Goal: Task Accomplishment & Management: Manage account settings

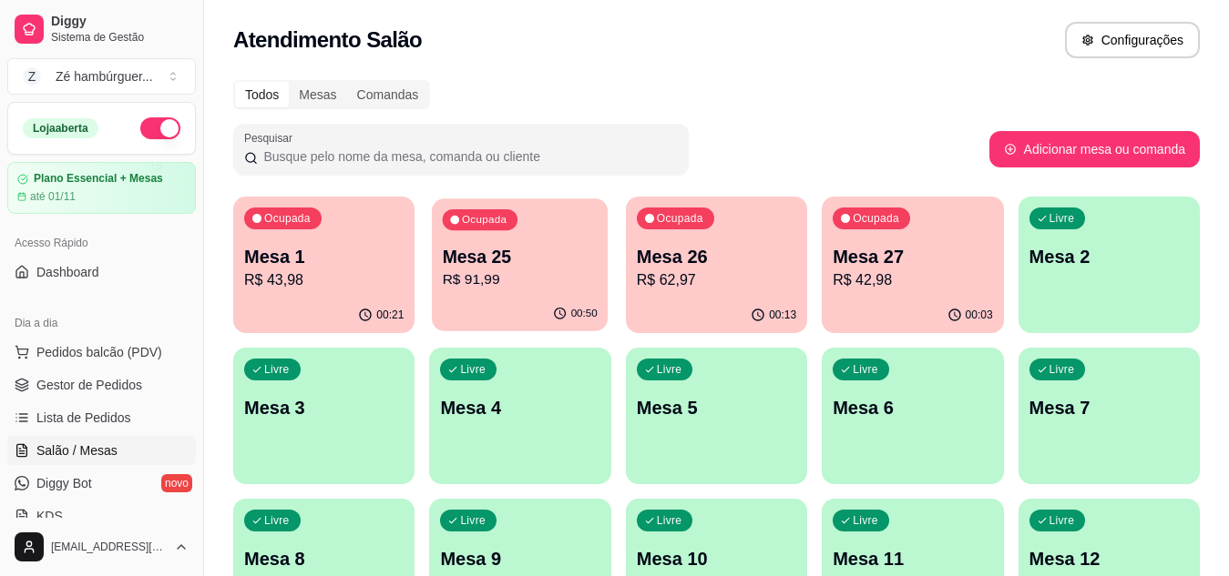
click at [545, 251] on p "Mesa 25" at bounding box center [520, 257] width 155 height 25
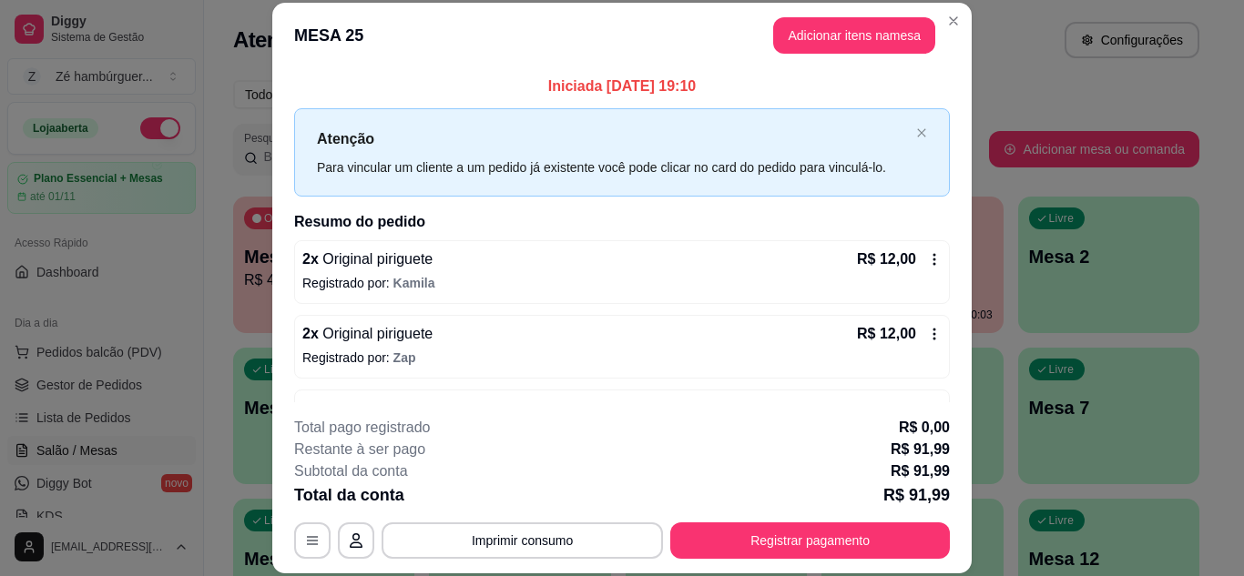
click at [522, 294] on div "2 x Original piriguete R$ 12,00 Registrado por: [PERSON_NAME]" at bounding box center [622, 272] width 656 height 64
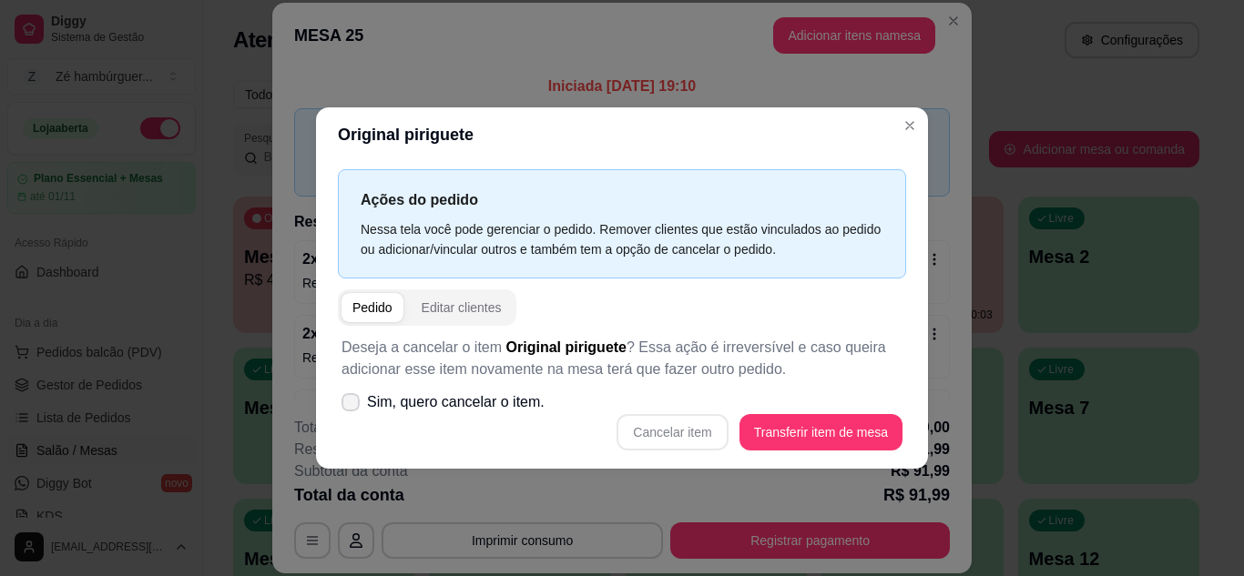
click at [354, 403] on icon at bounding box center [350, 402] width 15 height 11
click at [352, 405] on input "Sim, quero cancelar o item." at bounding box center [347, 411] width 12 height 12
checkbox input "true"
click at [665, 426] on button "Cancelar item" at bounding box center [672, 432] width 108 height 36
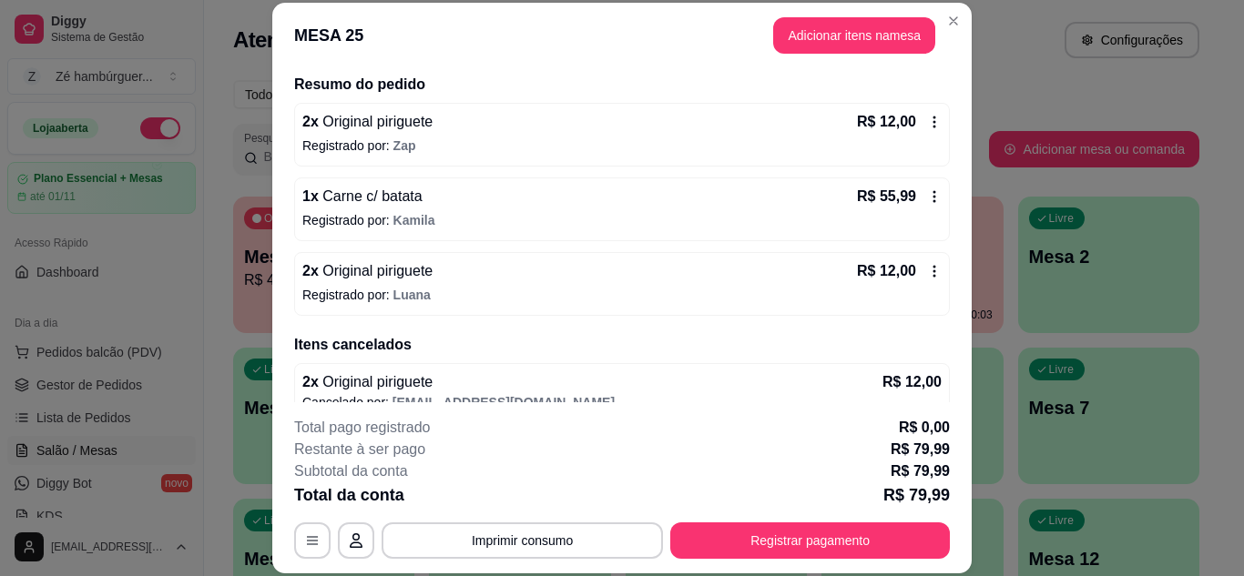
scroll to position [162, 0]
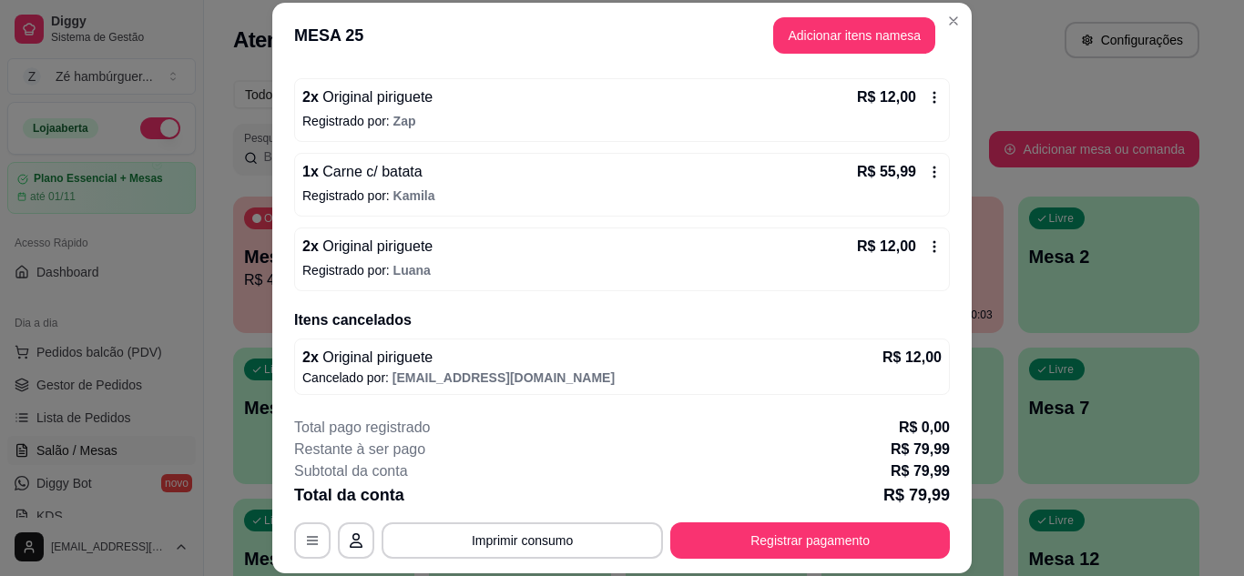
click at [424, 264] on p "Registrado por: [PERSON_NAME]" at bounding box center [621, 270] width 639 height 18
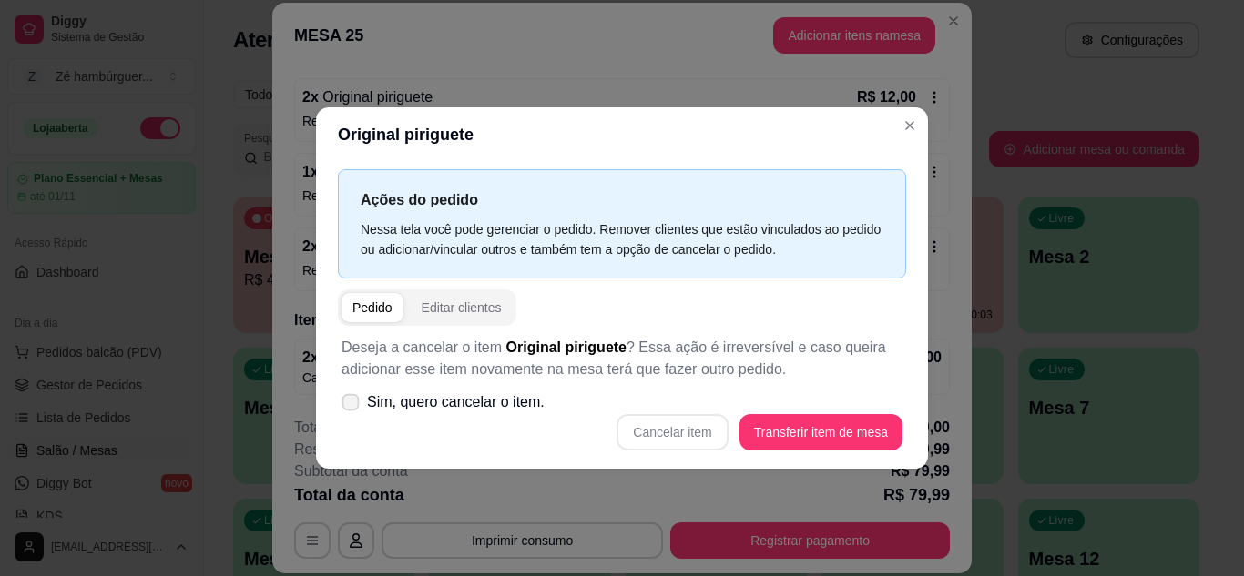
click at [357, 402] on icon at bounding box center [350, 402] width 14 height 10
click at [352, 405] on input "Sim, quero cancelar o item." at bounding box center [347, 411] width 12 height 12
checkbox input "true"
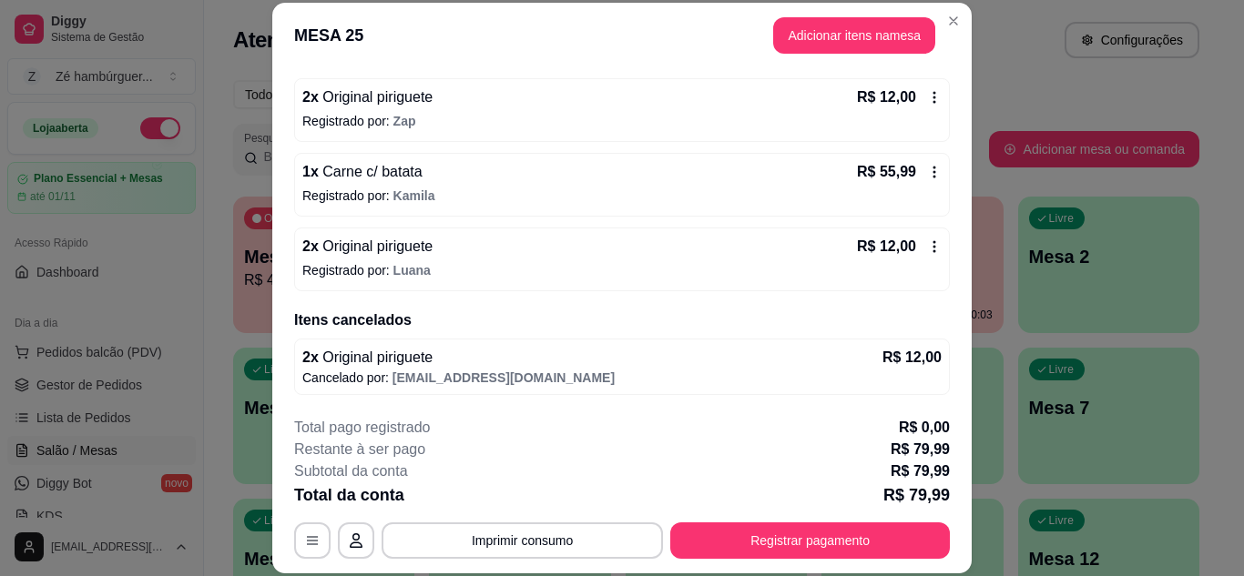
click at [521, 260] on div "2 x Original piriguete R$ 12,00 Registrado por: [PERSON_NAME]" at bounding box center [622, 260] width 656 height 64
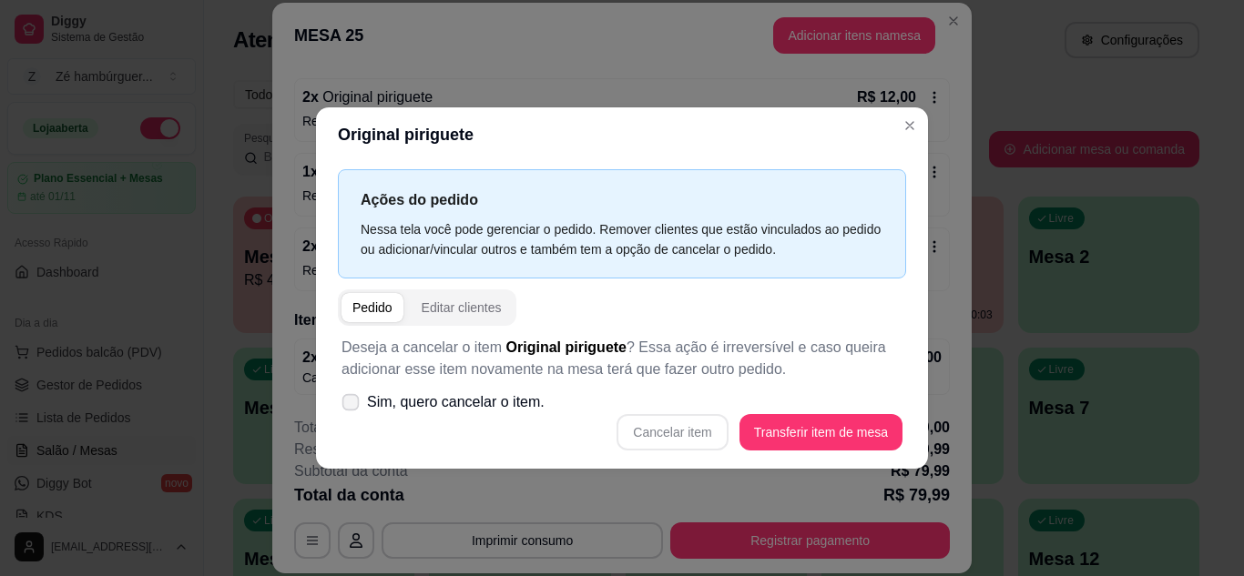
click at [353, 399] on icon at bounding box center [350, 402] width 14 height 10
click at [352, 405] on input "Sim, quero cancelar o item." at bounding box center [347, 411] width 12 height 12
checkbox input "true"
click at [689, 427] on button "Cancelar item" at bounding box center [672, 432] width 111 height 36
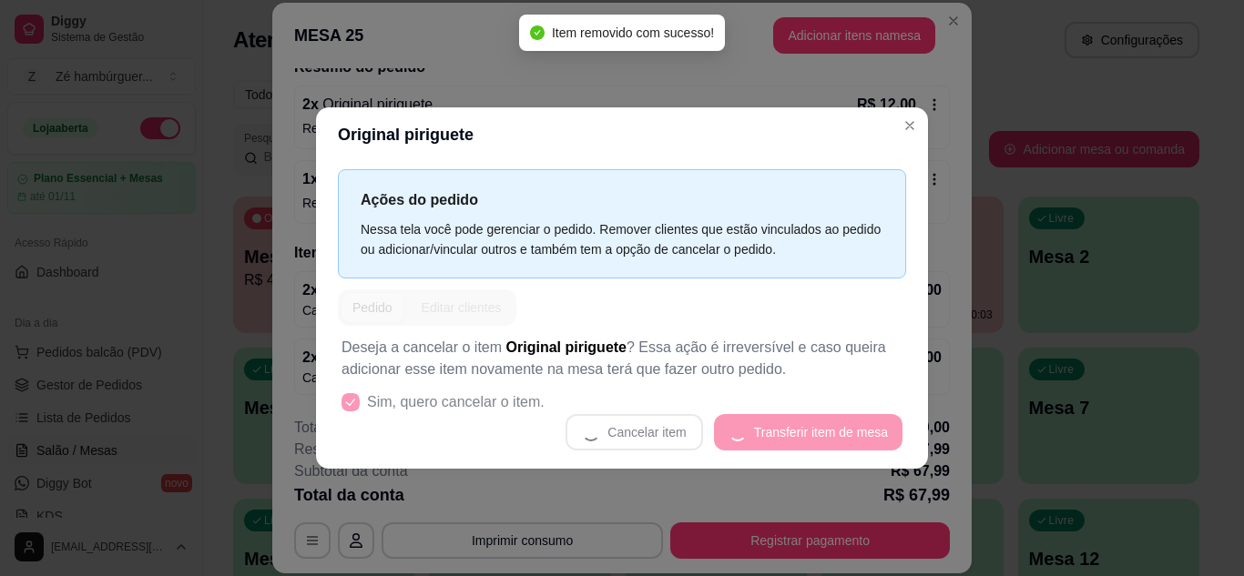
scroll to position [155, 0]
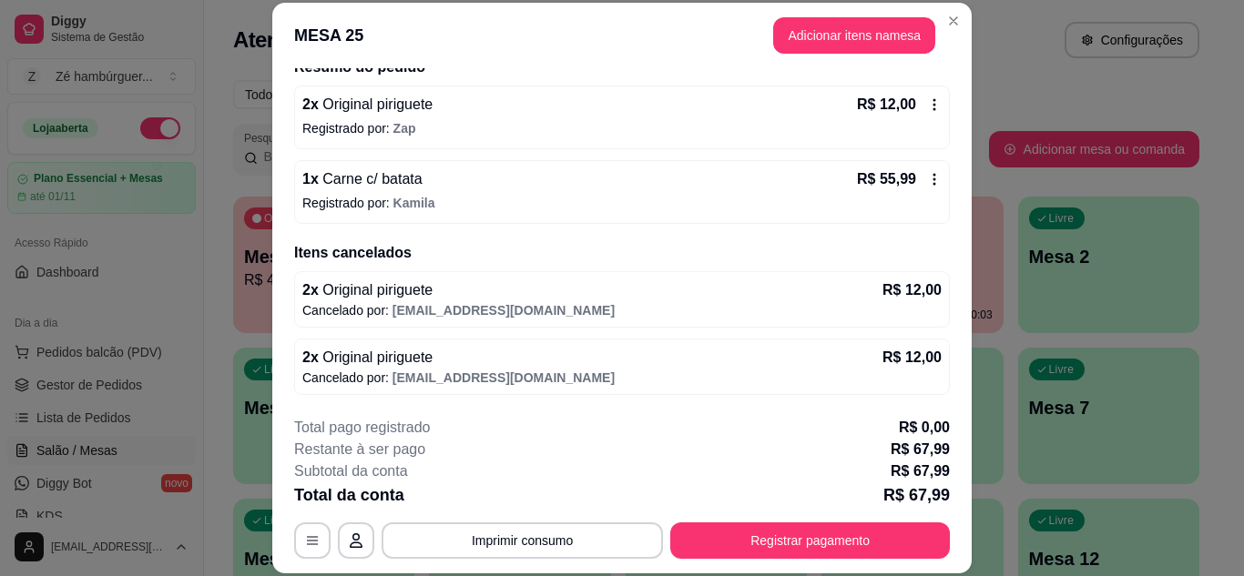
click at [911, 115] on div "R$ 12,00" at bounding box center [899, 105] width 85 height 22
click at [641, 106] on div "2 x Original piriguete R$ 12,00" at bounding box center [621, 105] width 639 height 22
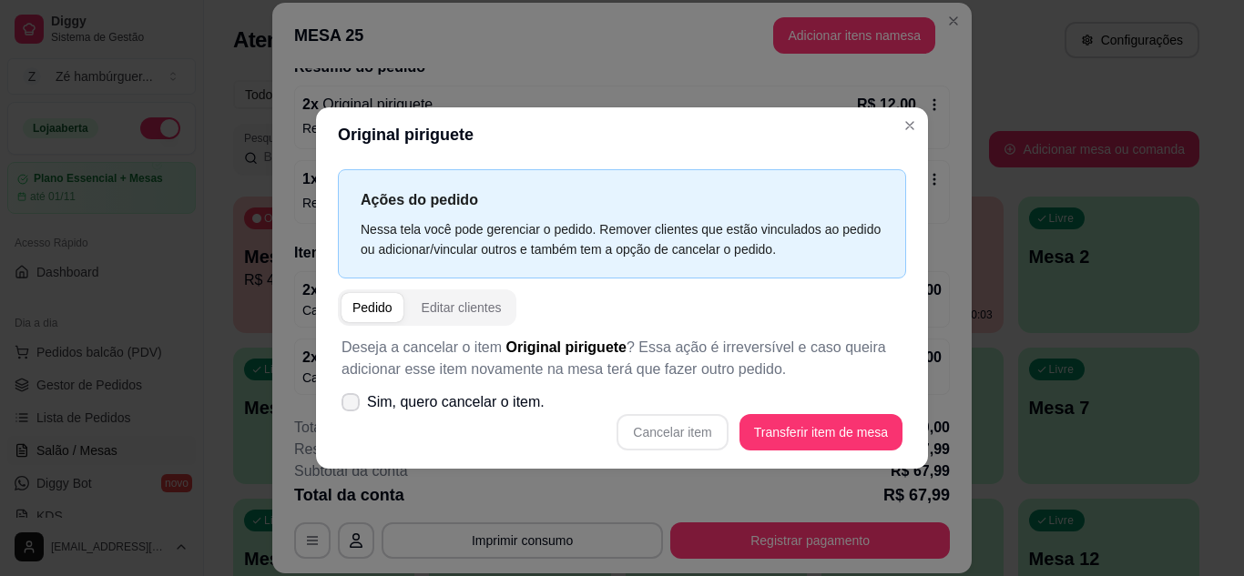
click at [363, 403] on label "Sim, quero cancelar o item." at bounding box center [443, 402] width 218 height 36
click at [352, 405] on input "Sim, quero cancelar o item." at bounding box center [347, 411] width 12 height 12
checkbox input "true"
click at [715, 434] on button "Cancelar item" at bounding box center [672, 432] width 108 height 36
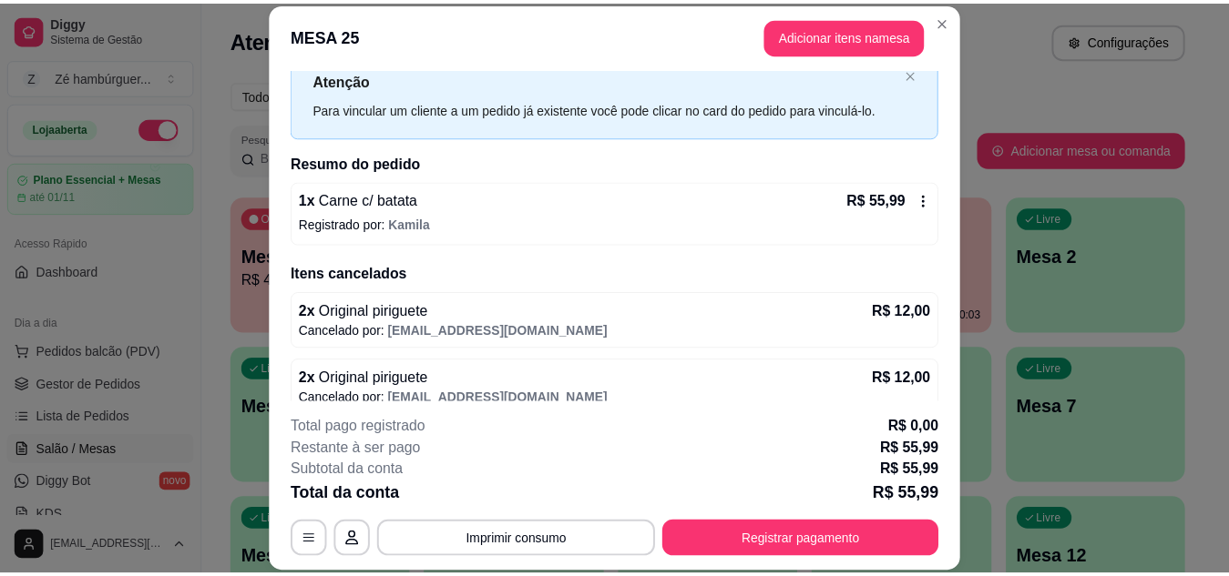
scroll to position [91, 0]
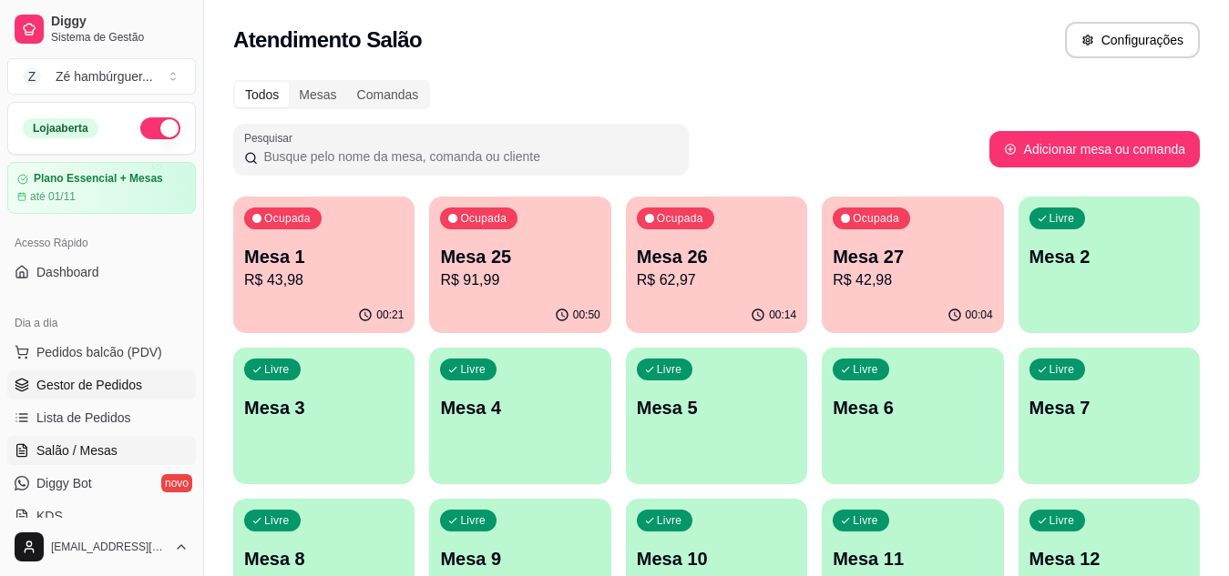
click at [94, 382] on span "Gestor de Pedidos" at bounding box center [89, 385] width 106 height 18
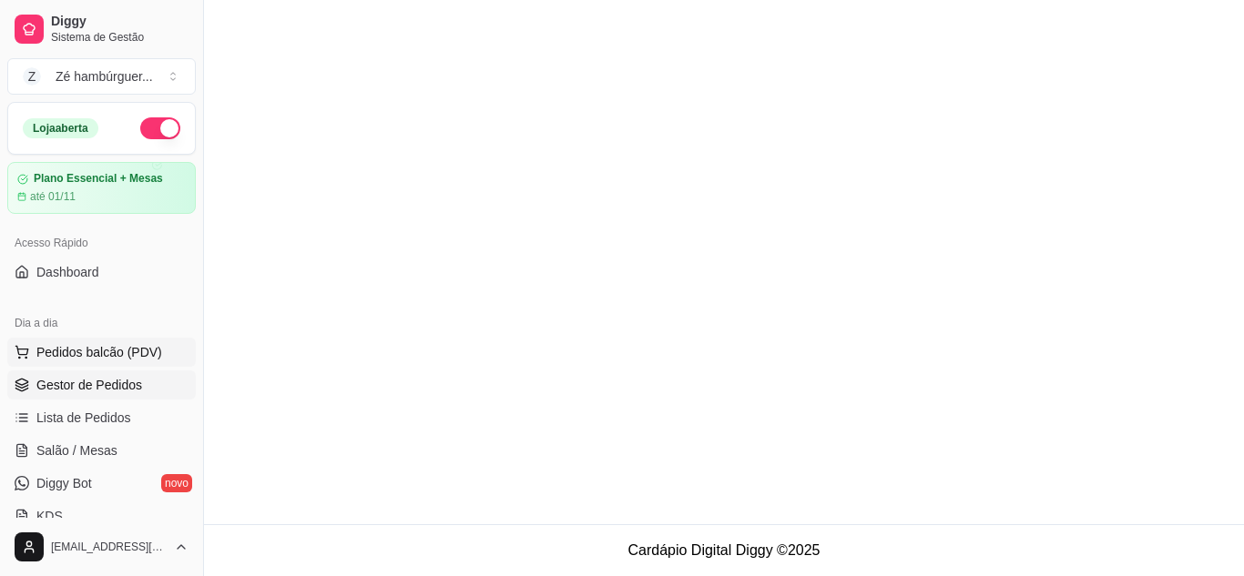
click at [140, 355] on span "Pedidos balcão (PDV)" at bounding box center [99, 352] width 126 height 18
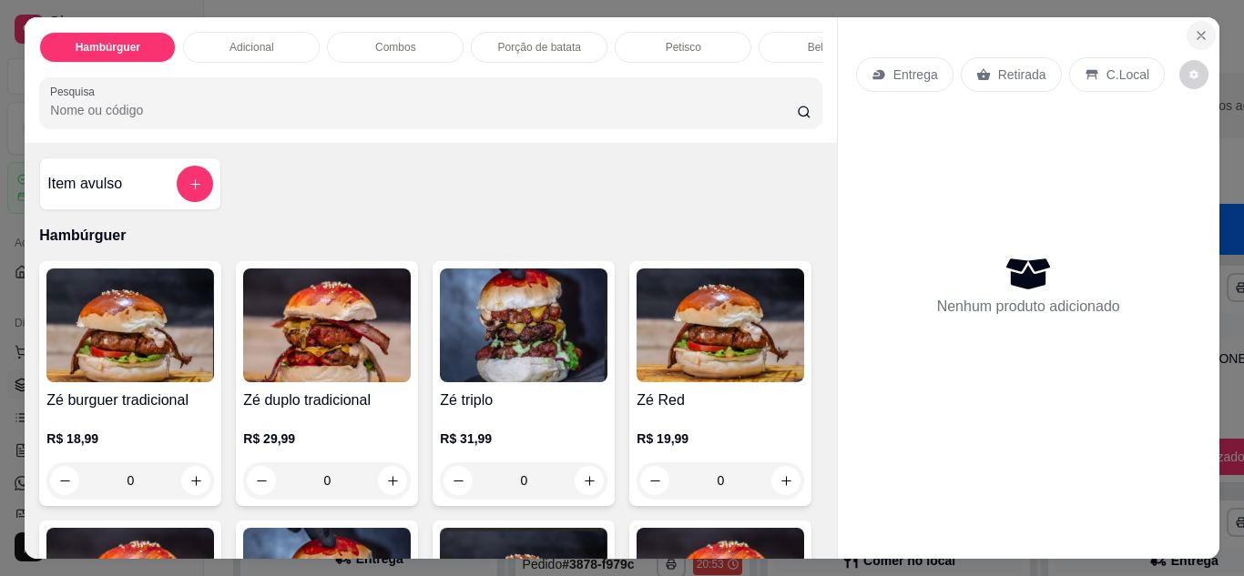
click at [1194, 33] on icon "Close" at bounding box center [1201, 35] width 15 height 15
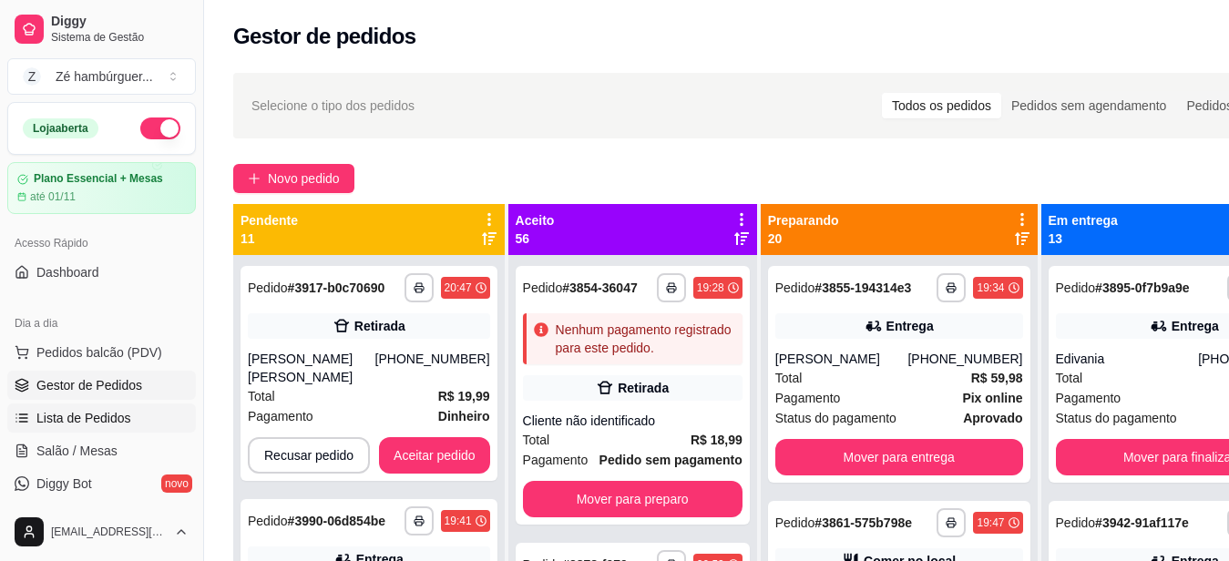
click at [110, 416] on span "Lista de Pedidos" at bounding box center [83, 418] width 95 height 18
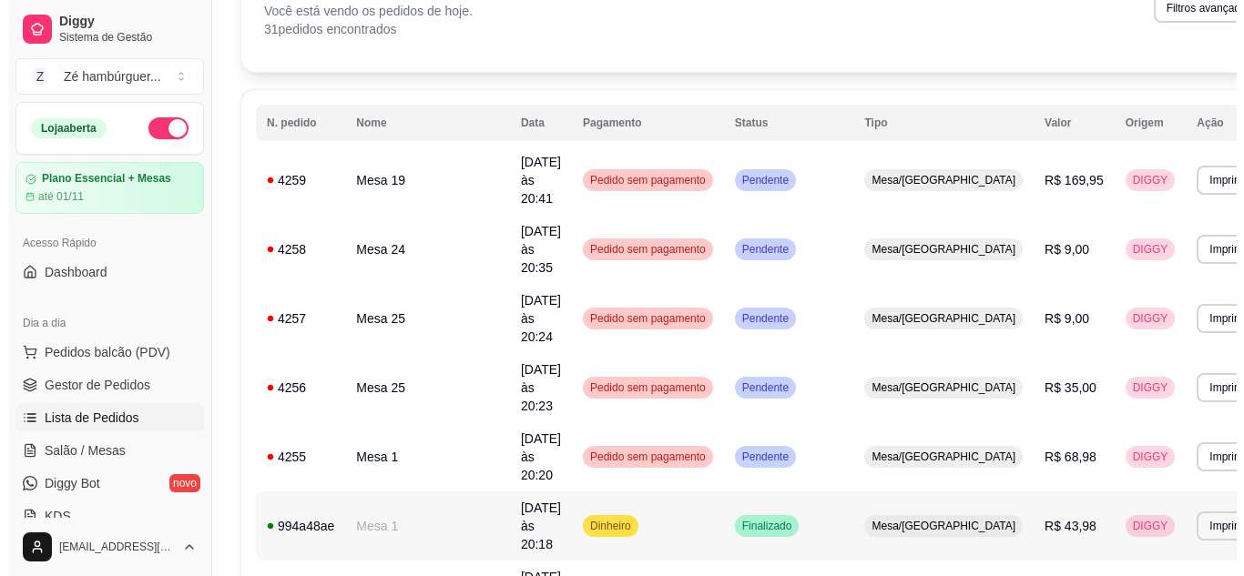
scroll to position [91, 0]
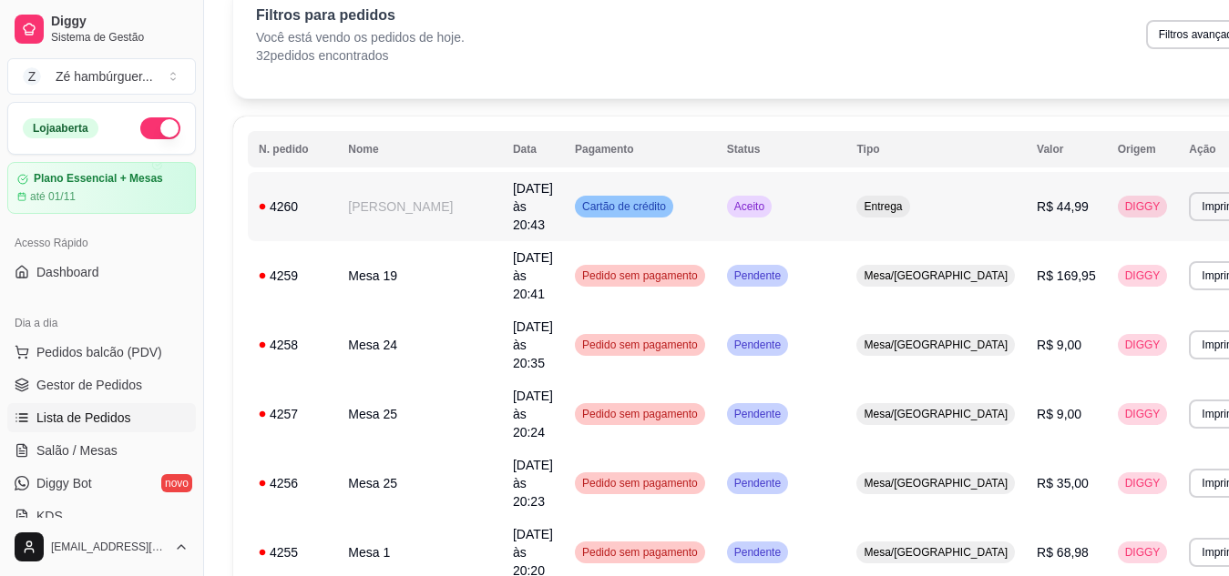
click at [735, 200] on span "Aceito" at bounding box center [748, 206] width 37 height 15
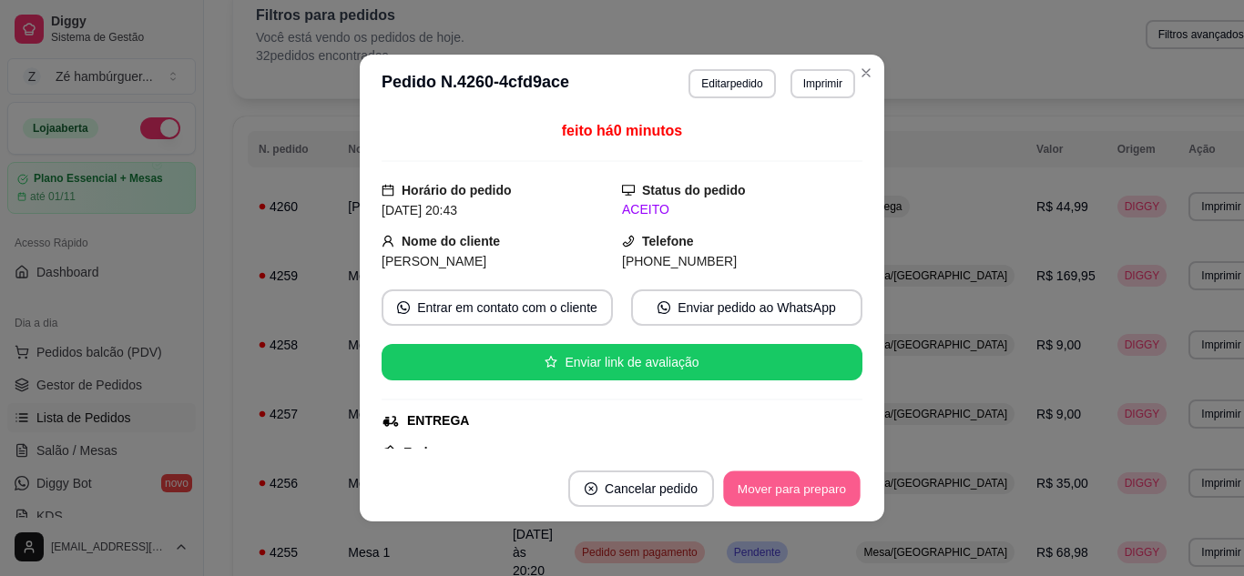
click at [772, 495] on button "Mover para preparo" at bounding box center [791, 490] width 137 height 36
click at [772, 496] on button "Mover para preparo" at bounding box center [791, 489] width 141 height 36
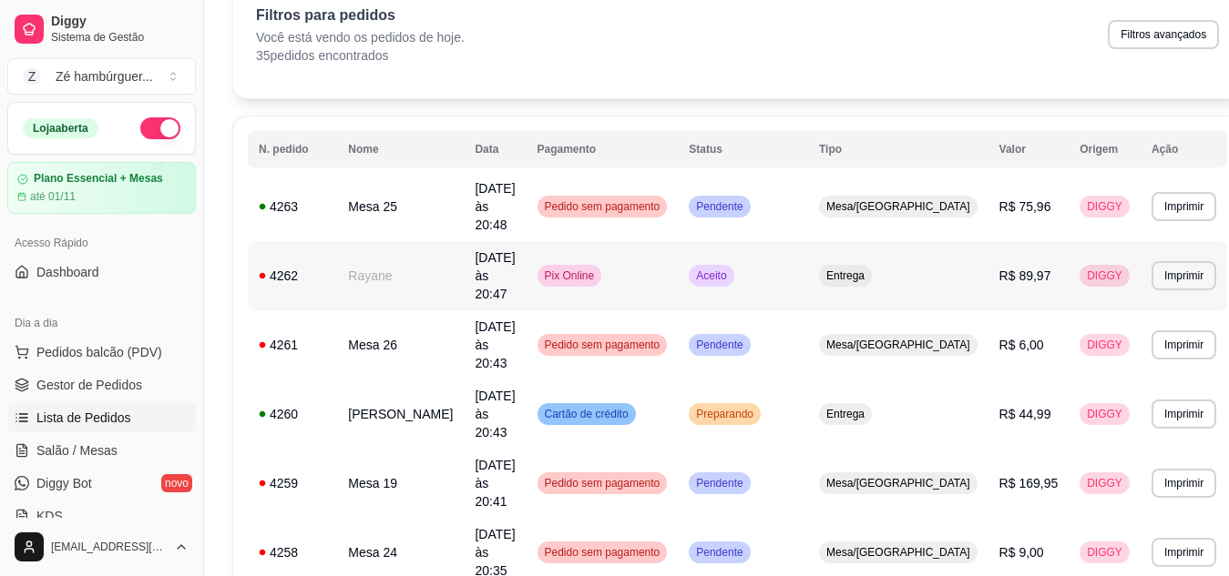
click at [868, 269] on span "Entrega" at bounding box center [845, 276] width 46 height 15
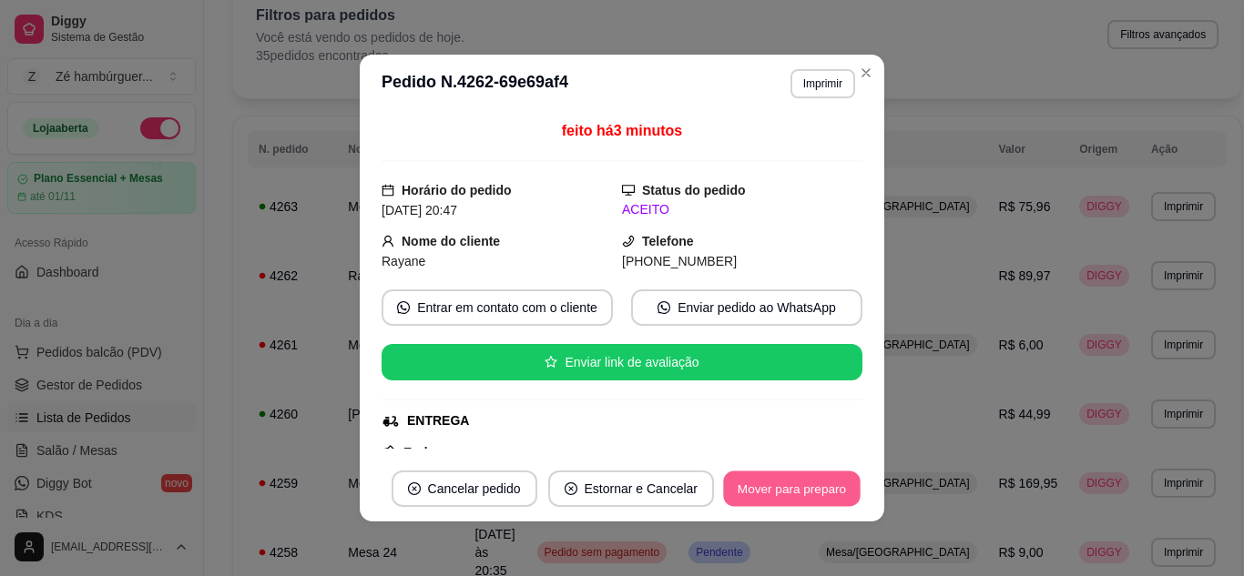
click at [792, 487] on button "Mover para preparo" at bounding box center [791, 490] width 137 height 36
click at [800, 495] on button "Mover para preparo" at bounding box center [791, 489] width 141 height 36
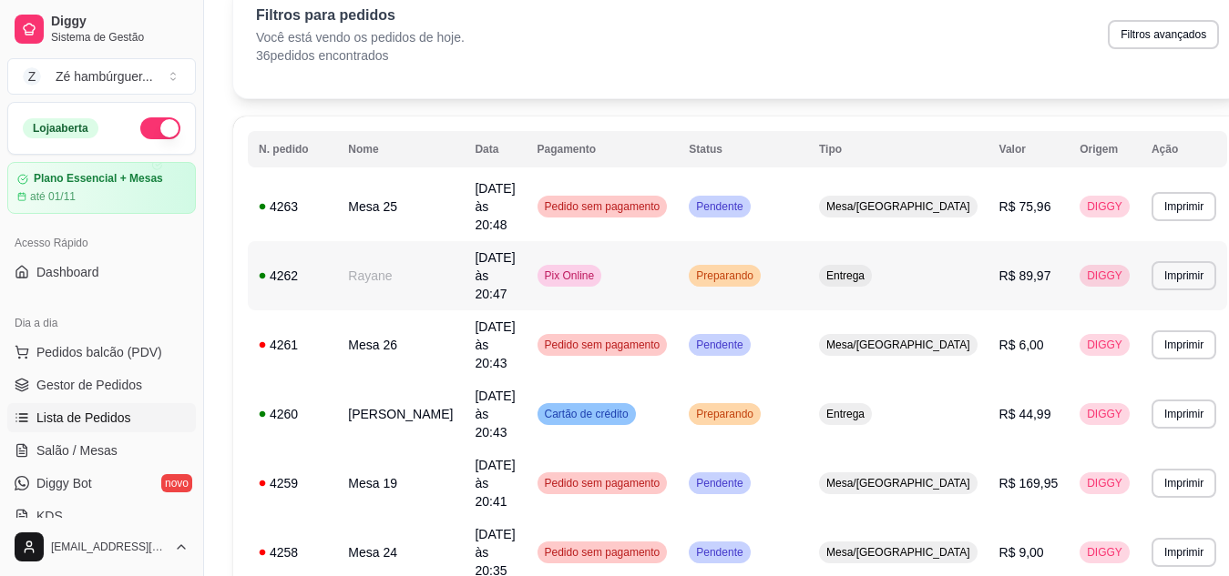
click at [867, 269] on span "Entrega" at bounding box center [845, 276] width 46 height 15
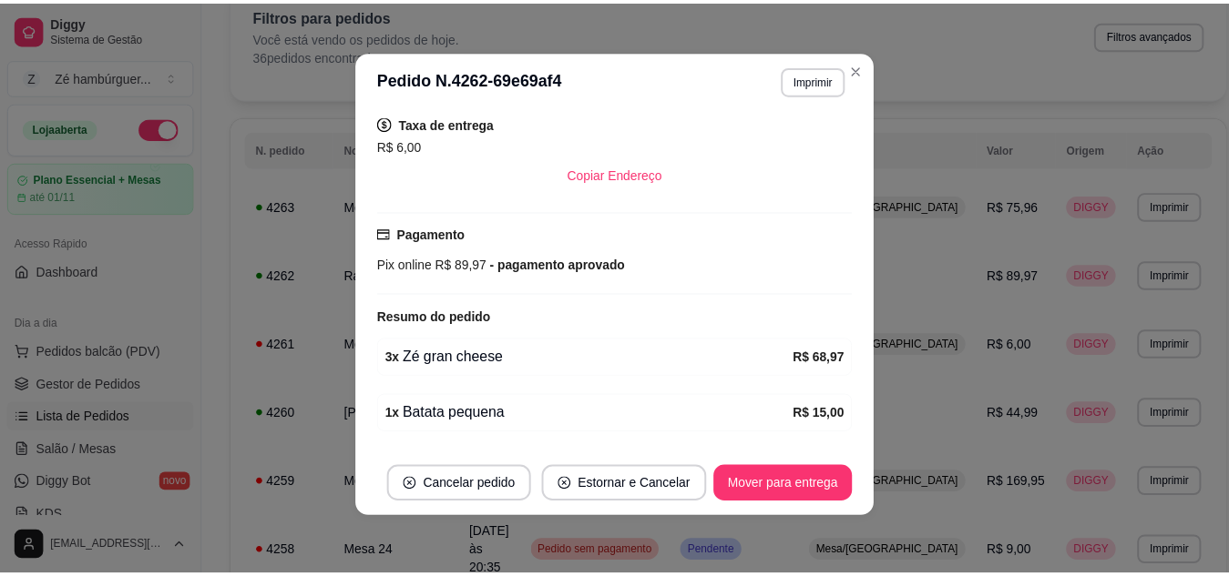
scroll to position [344, 0]
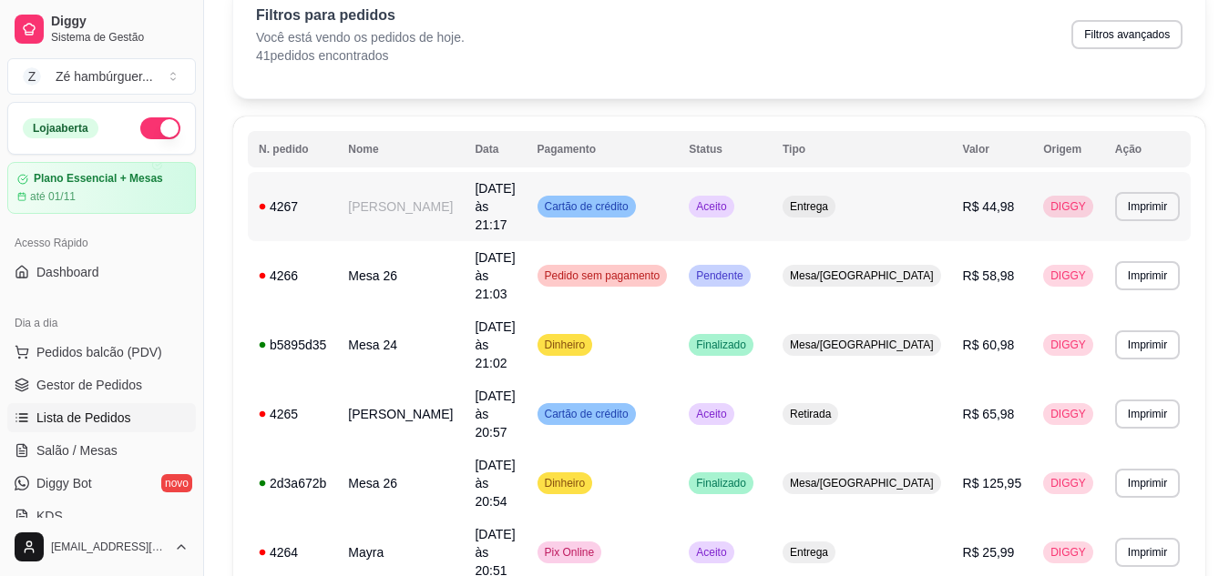
click at [831, 199] on span "Entrega" at bounding box center [809, 206] width 46 height 15
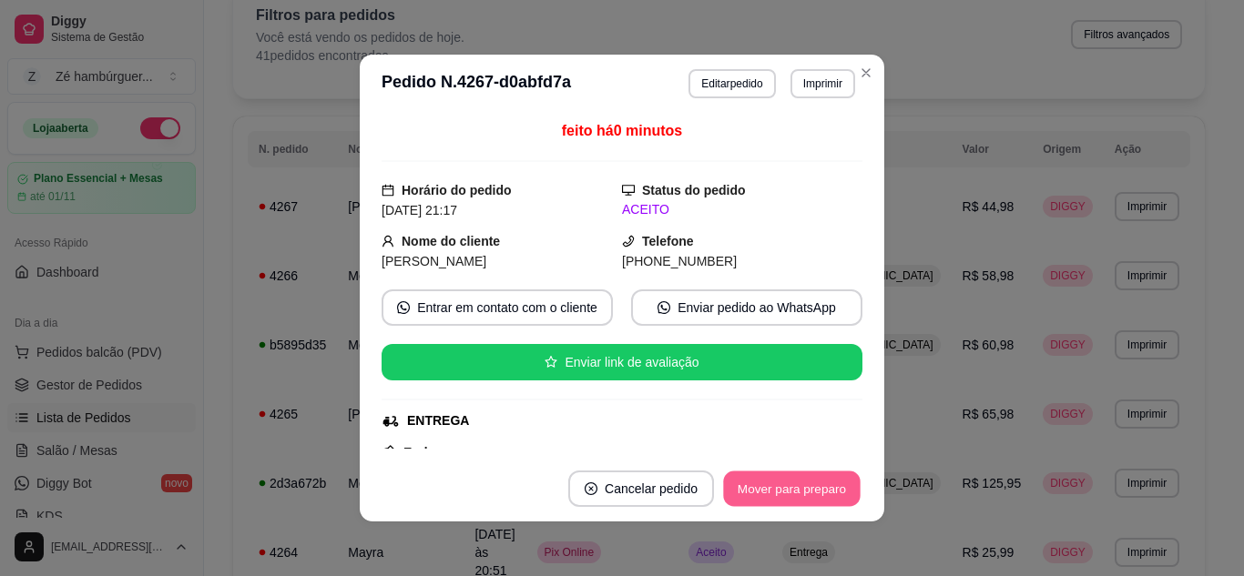
click at [777, 489] on button "Mover para preparo" at bounding box center [791, 490] width 137 height 36
click at [771, 497] on button "Mover para preparo" at bounding box center [791, 490] width 137 height 36
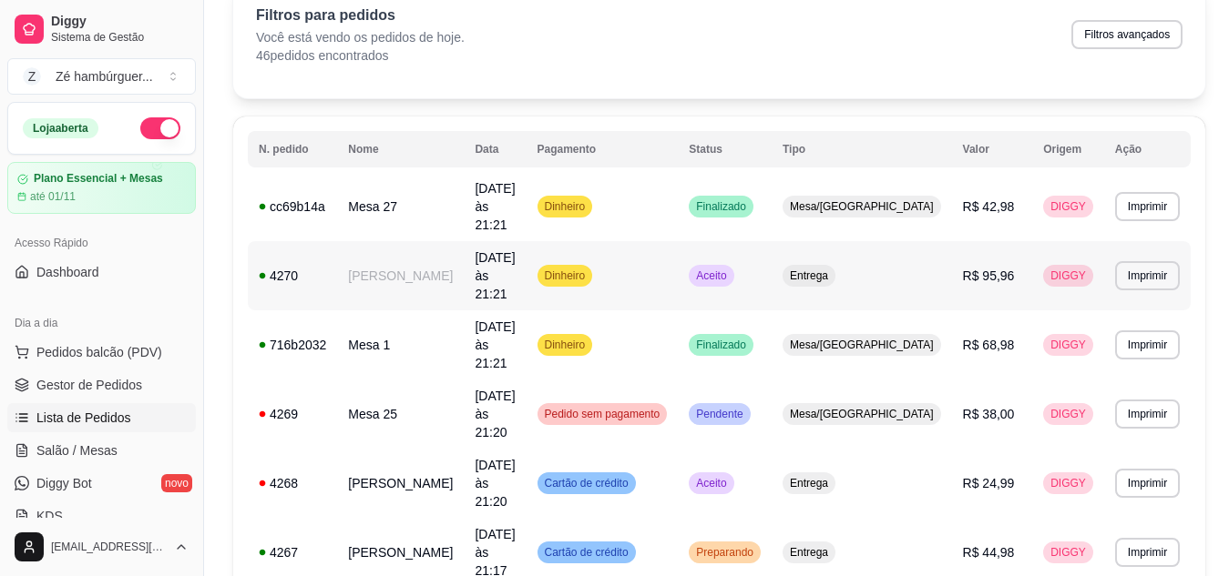
click at [831, 269] on span "Entrega" at bounding box center [809, 276] width 46 height 15
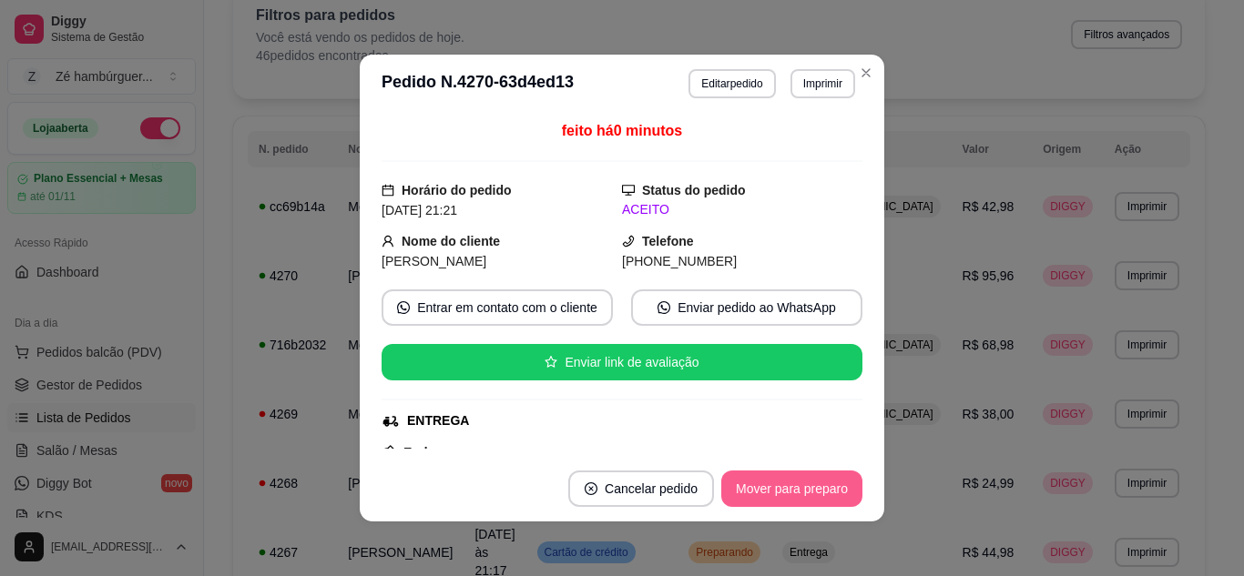
click at [769, 498] on button "Mover para preparo" at bounding box center [791, 489] width 141 height 36
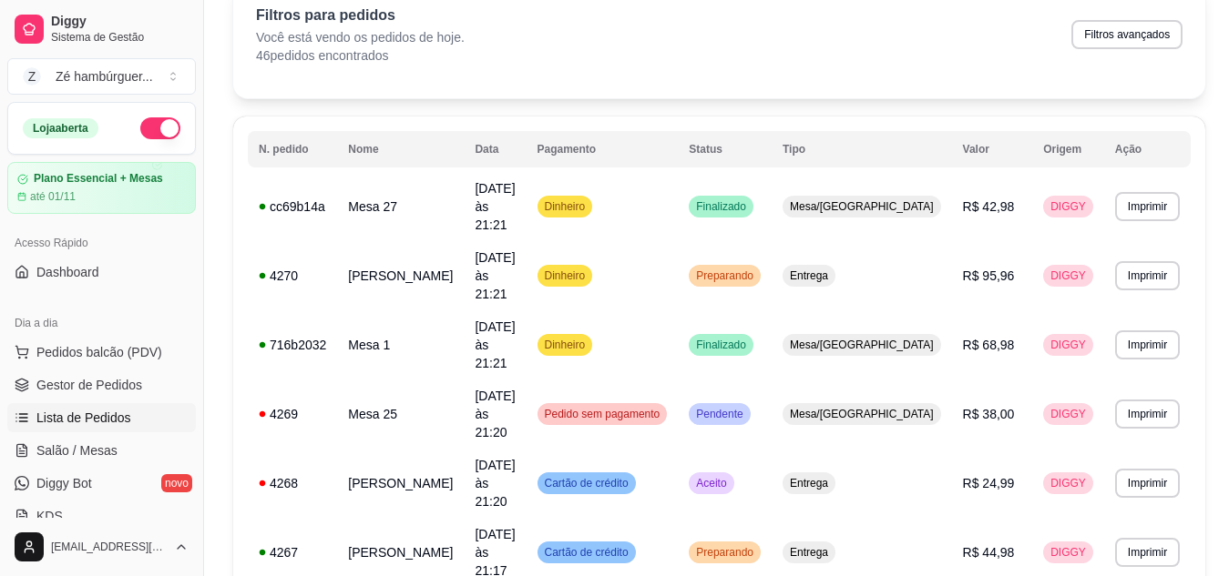
click at [928, 67] on div "Filtros para pedidos Você está vendo os pedidos de hoje. 46 pedidos encontrados…" at bounding box center [719, 40] width 972 height 117
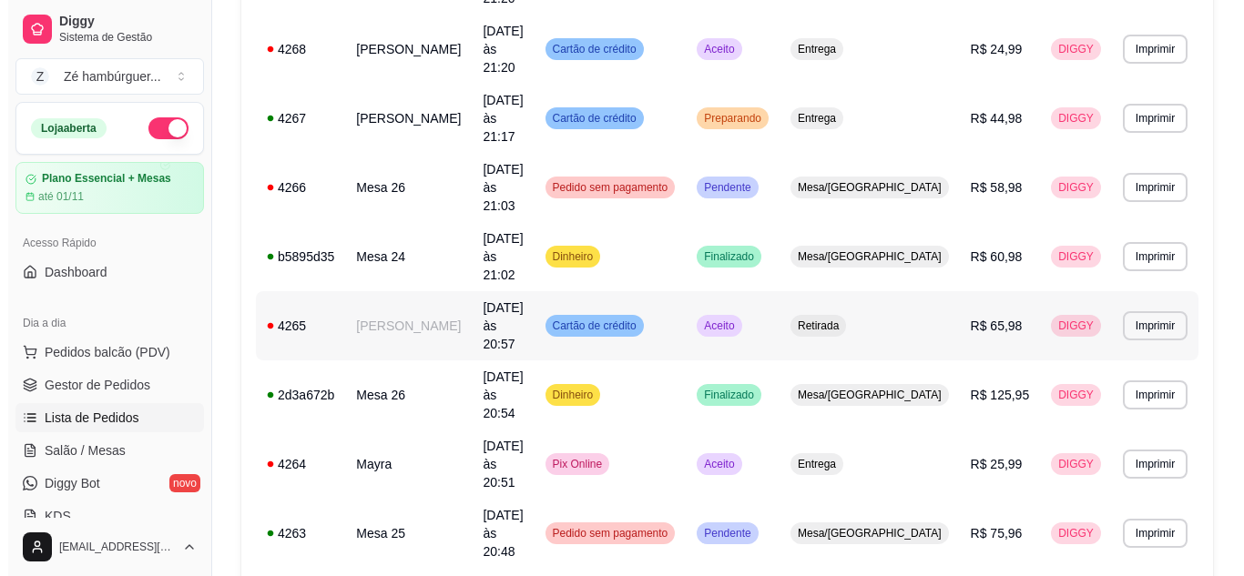
scroll to position [546, 0]
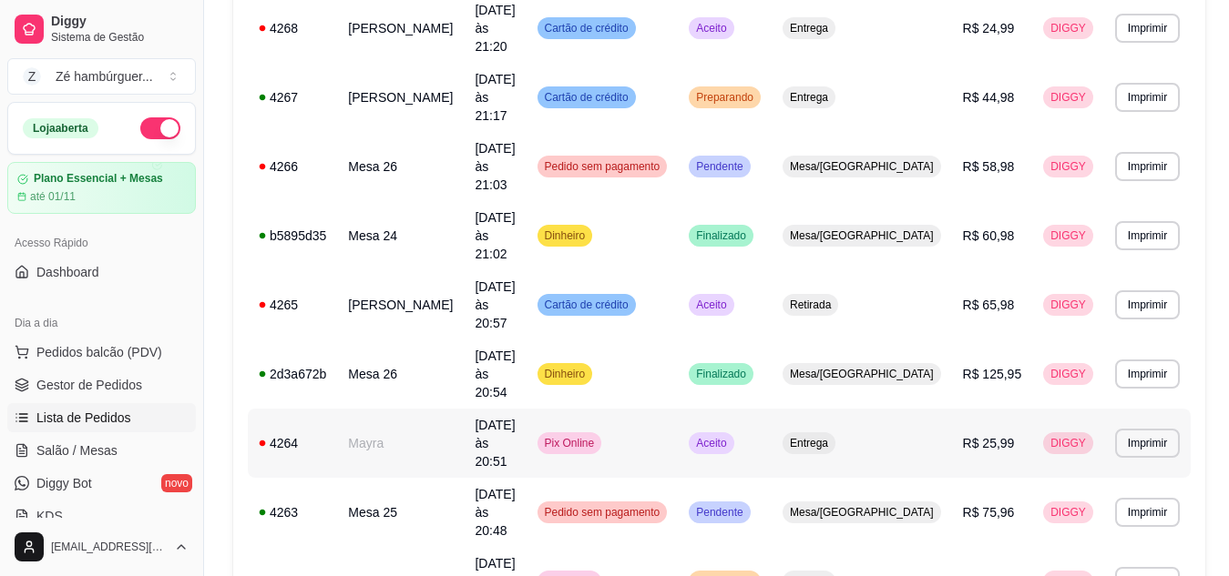
click at [835, 433] on div "Entrega" at bounding box center [808, 444] width 53 height 22
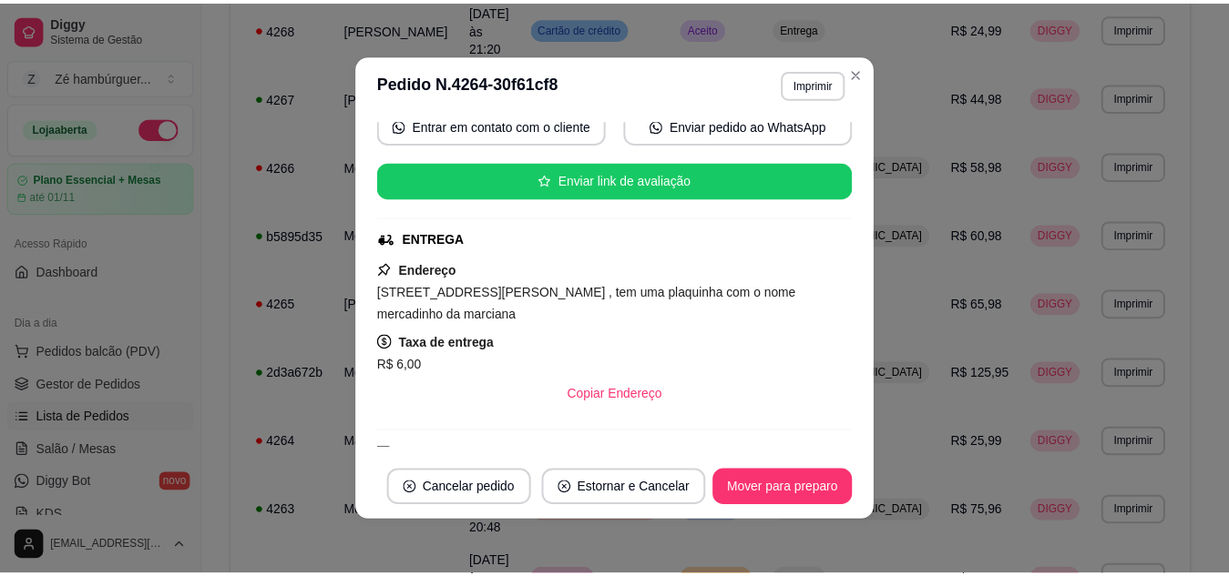
scroll to position [175, 0]
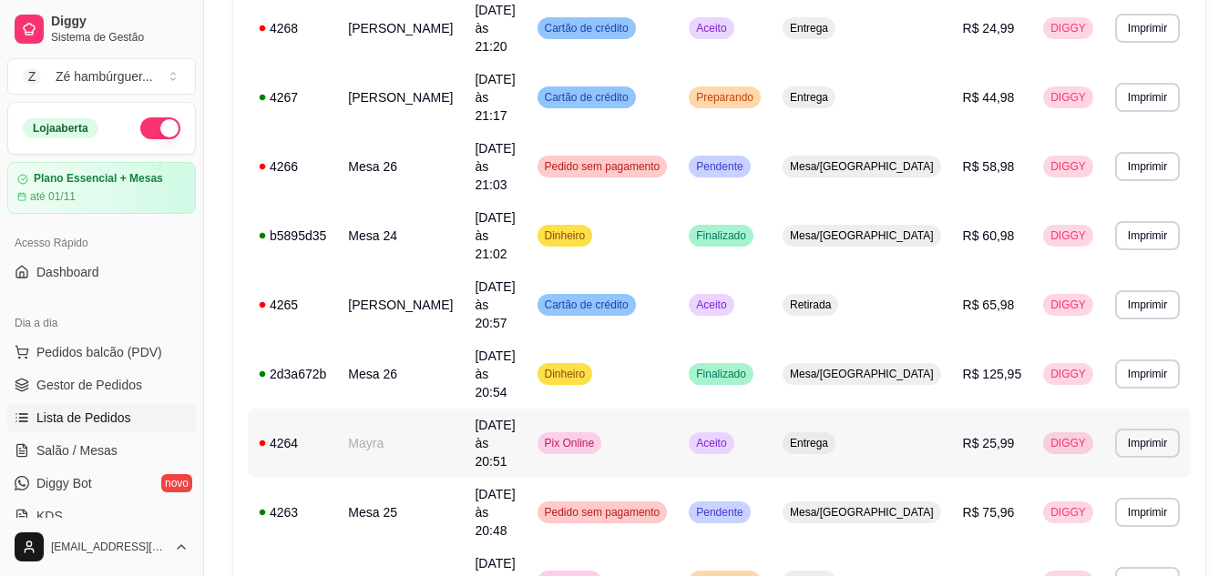
click at [831, 436] on span "Entrega" at bounding box center [809, 443] width 46 height 15
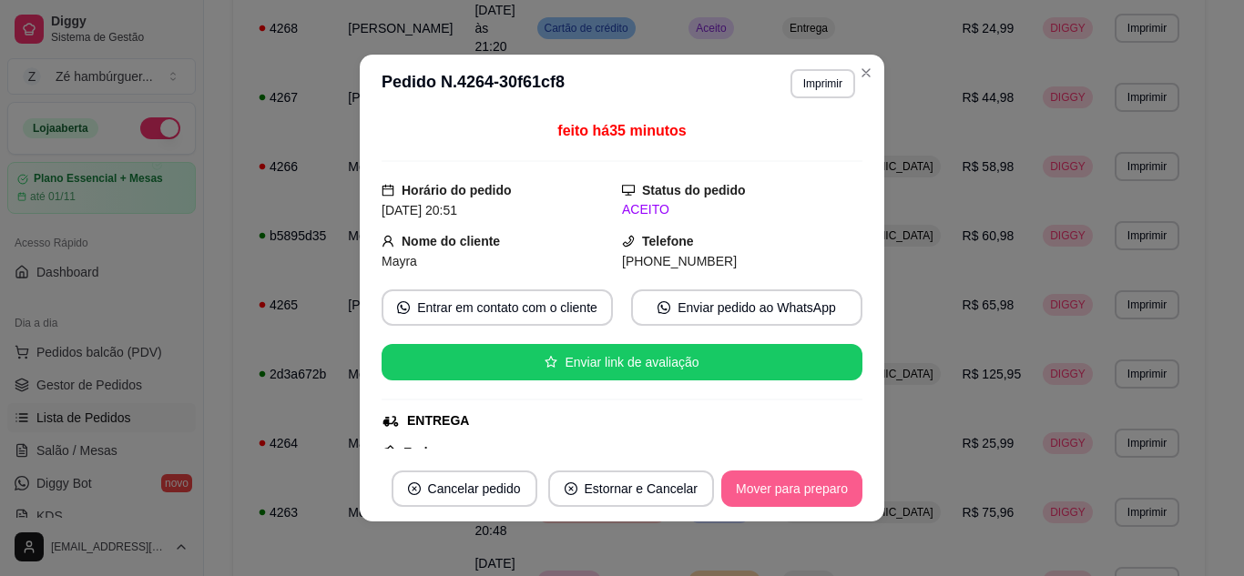
click at [792, 488] on button "Mover para preparo" at bounding box center [791, 489] width 141 height 36
click at [781, 491] on button "Mover para entrega" at bounding box center [792, 489] width 140 height 36
click at [777, 491] on button "Mover para finalizado" at bounding box center [786, 489] width 151 height 36
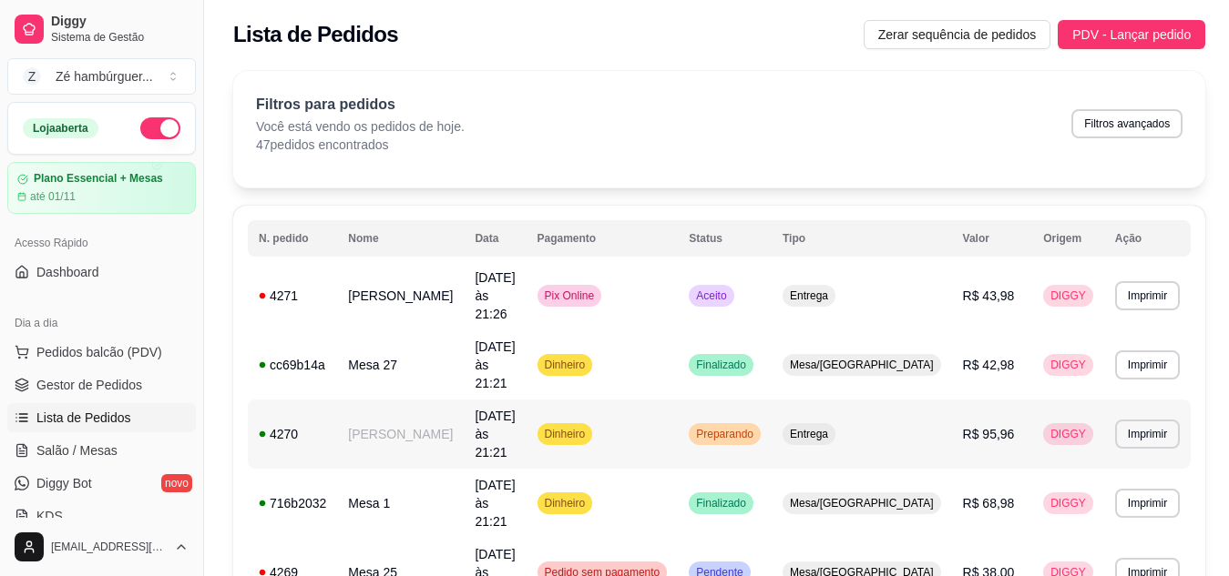
scroll to position [0, 0]
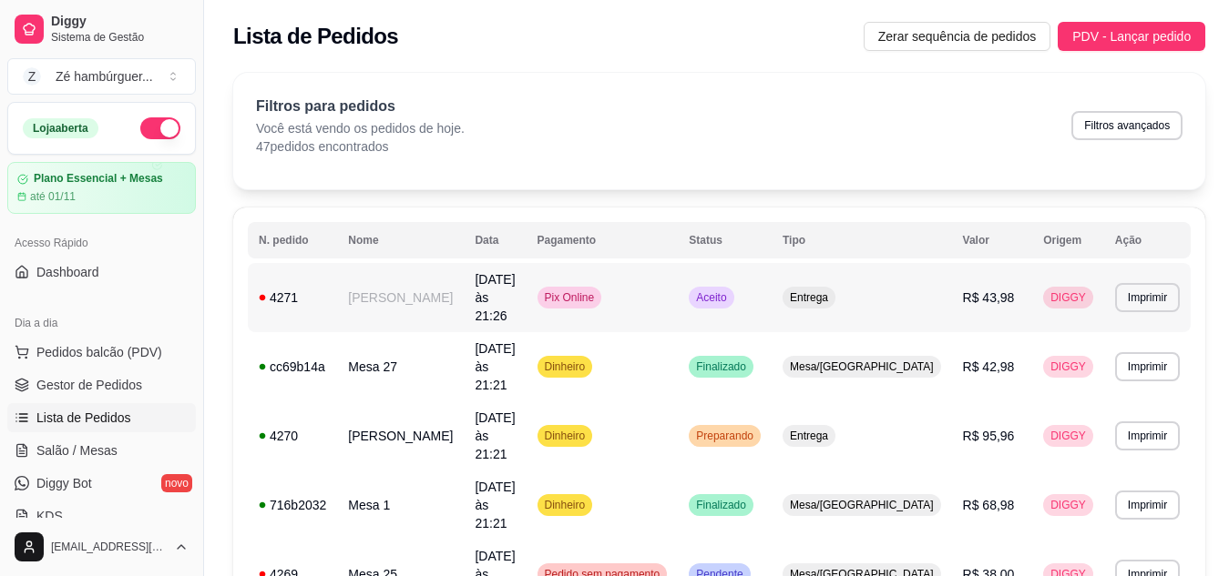
click at [831, 291] on span "Entrega" at bounding box center [809, 298] width 46 height 15
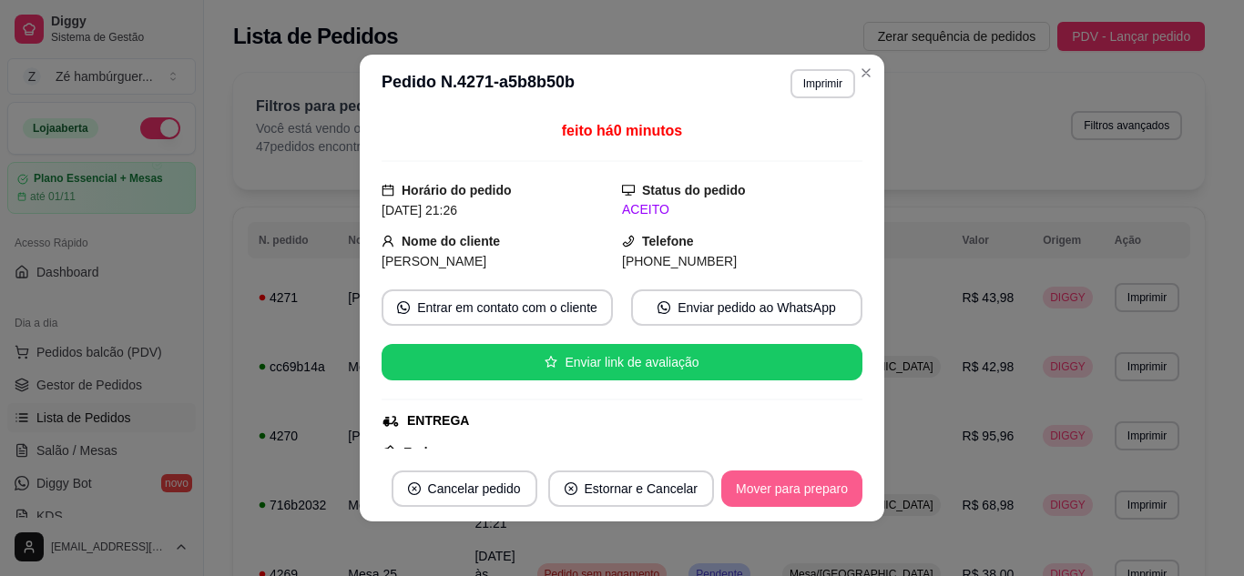
click at [795, 495] on button "Mover para preparo" at bounding box center [791, 489] width 141 height 36
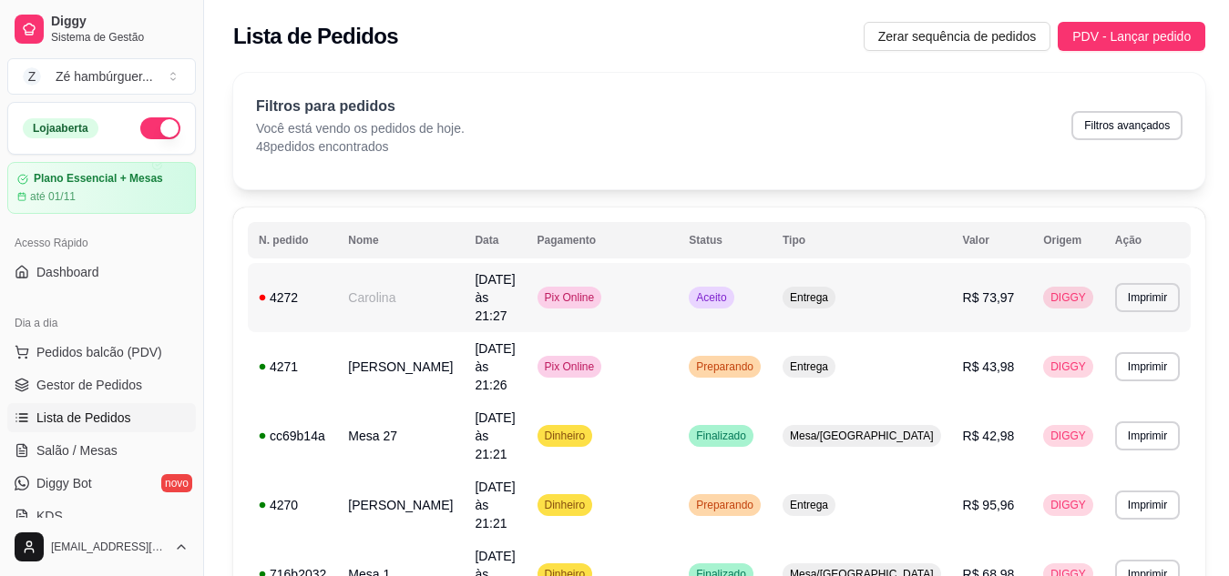
click at [733, 287] on div "Aceito" at bounding box center [710, 298] width 45 height 22
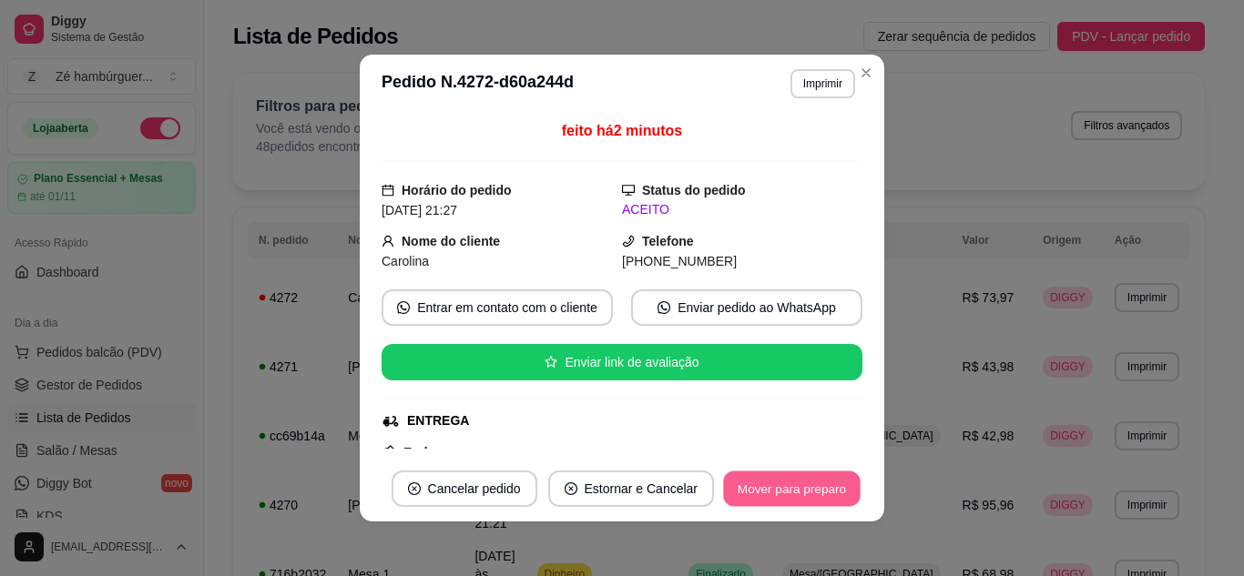
click at [790, 494] on button "Mover para preparo" at bounding box center [791, 490] width 137 height 36
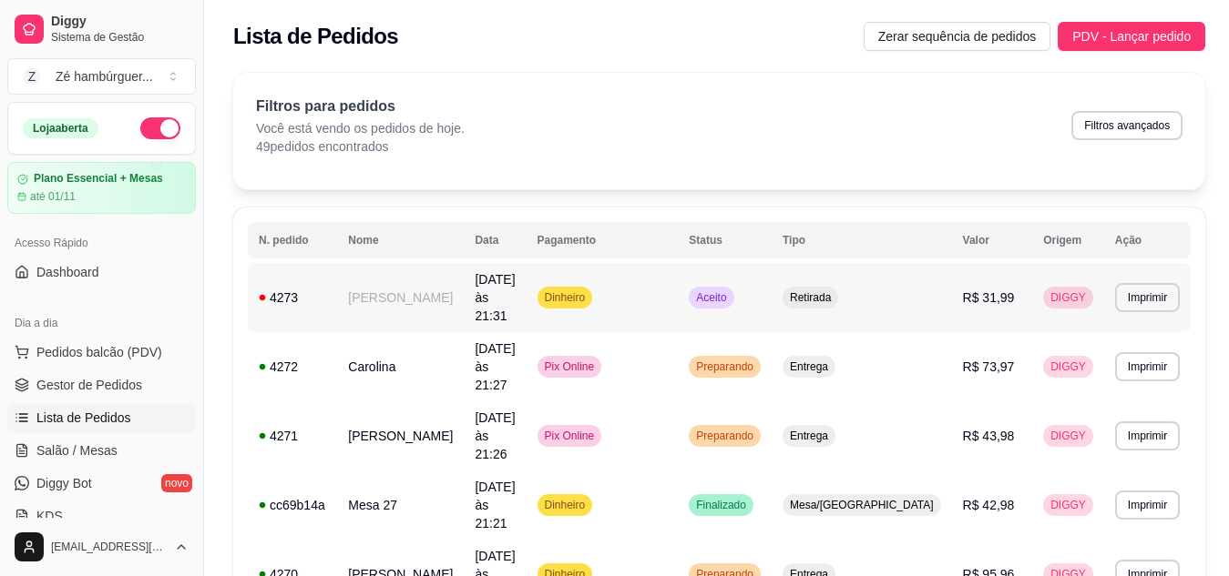
click at [771, 281] on td "Aceito" at bounding box center [725, 297] width 94 height 69
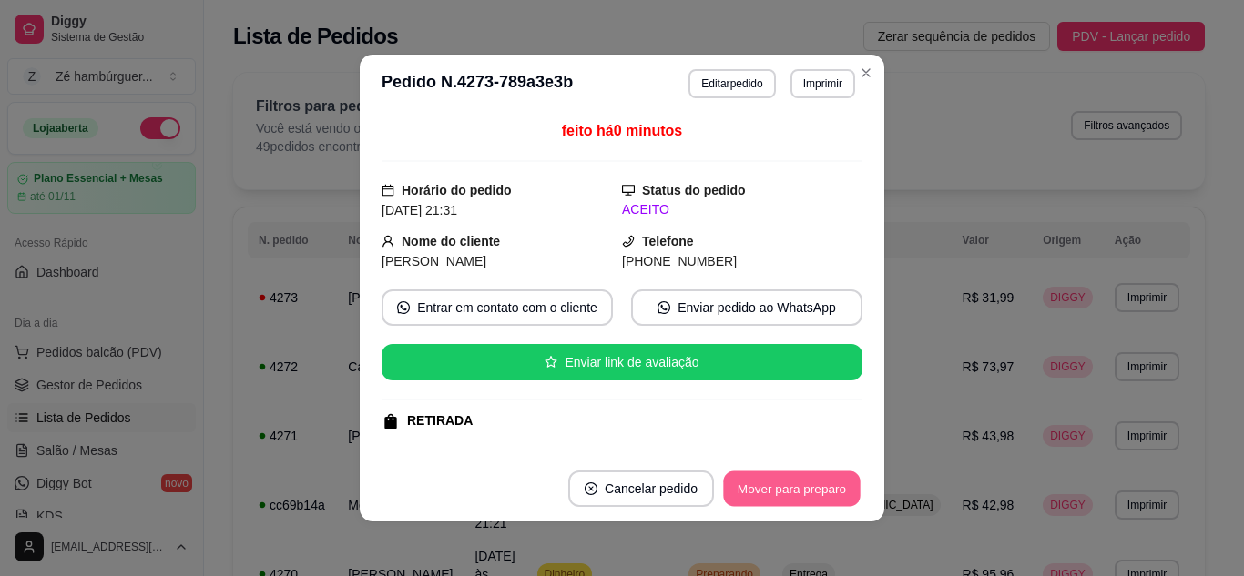
click at [794, 482] on button "Mover para preparo" at bounding box center [791, 490] width 137 height 36
click at [812, 483] on button "Mover para preparo" at bounding box center [791, 490] width 137 height 36
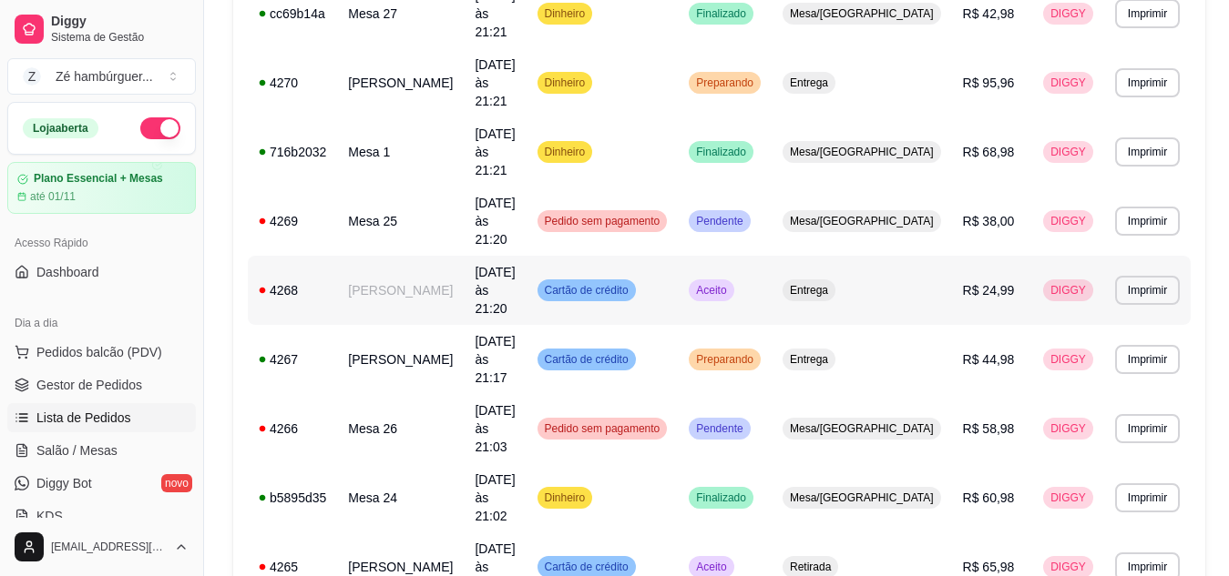
scroll to position [637, 0]
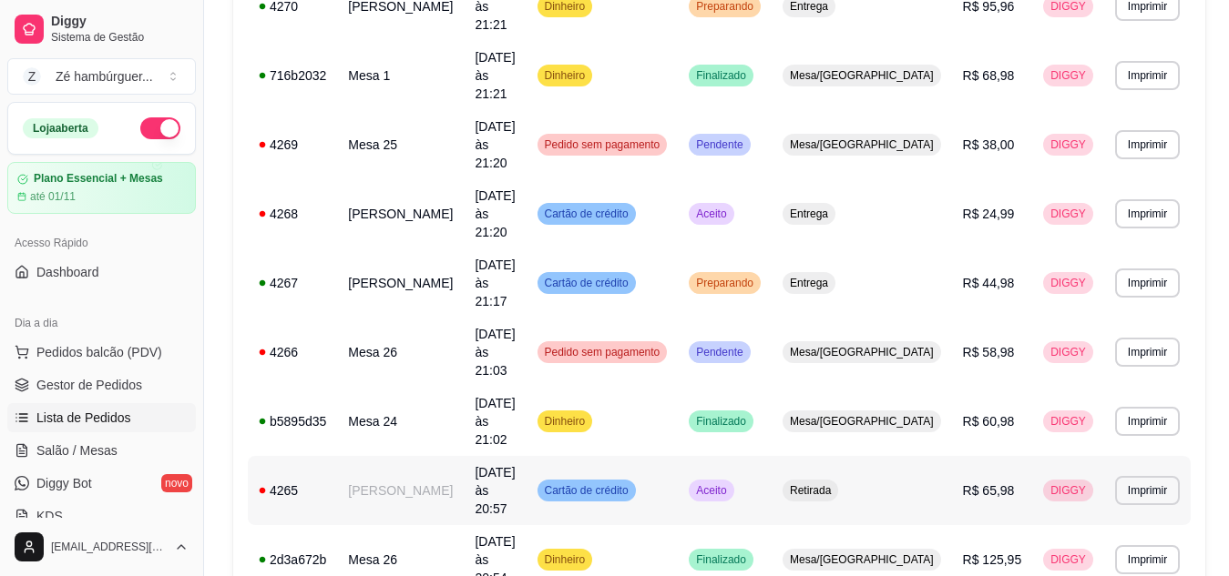
click at [834, 484] on span "Retirada" at bounding box center [810, 491] width 48 height 15
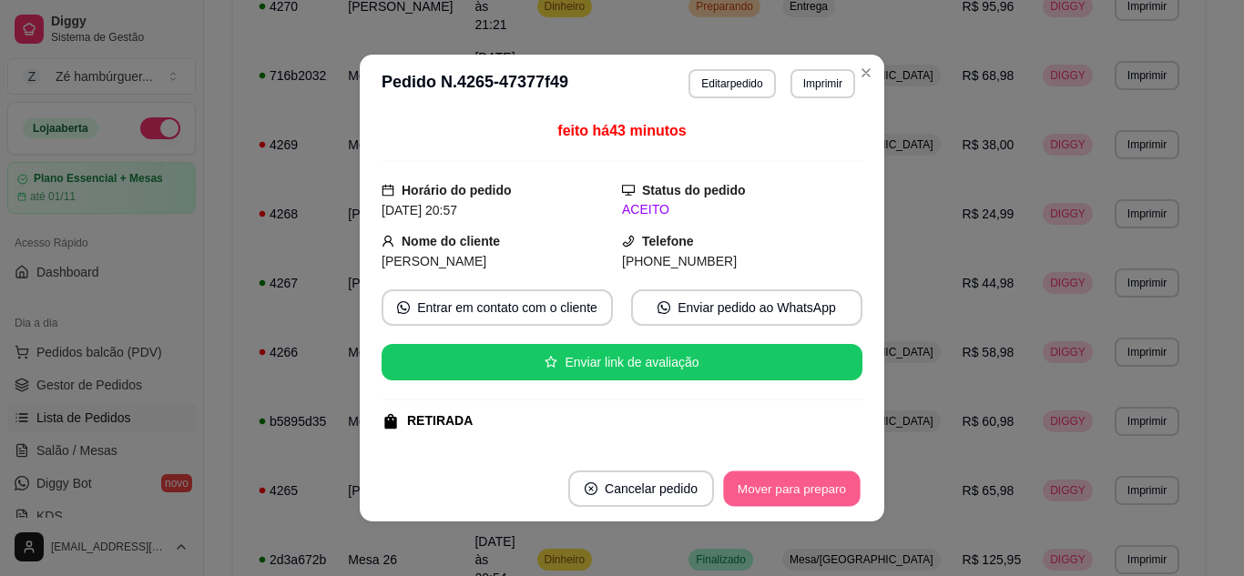
click at [791, 488] on button "Mover para preparo" at bounding box center [791, 490] width 137 height 36
click at [791, 490] on button "Mover para preparo" at bounding box center [791, 489] width 141 height 36
click at [791, 492] on button "Mover para retirada disponível" at bounding box center [761, 490] width 195 height 36
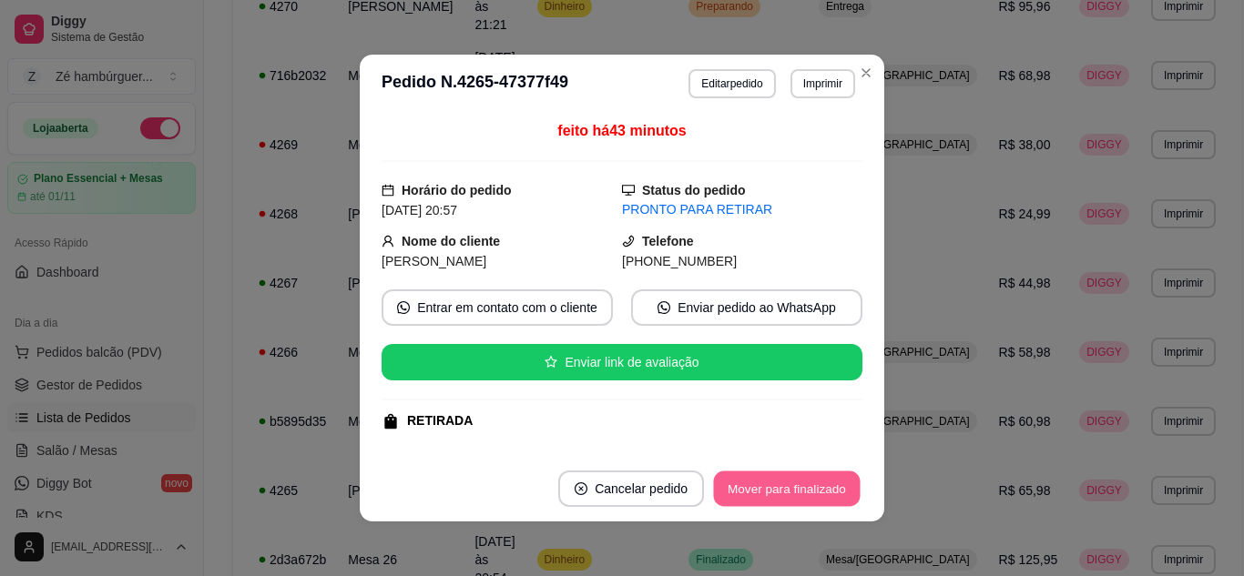
click at [789, 488] on button "Mover para finalizado" at bounding box center [787, 490] width 147 height 36
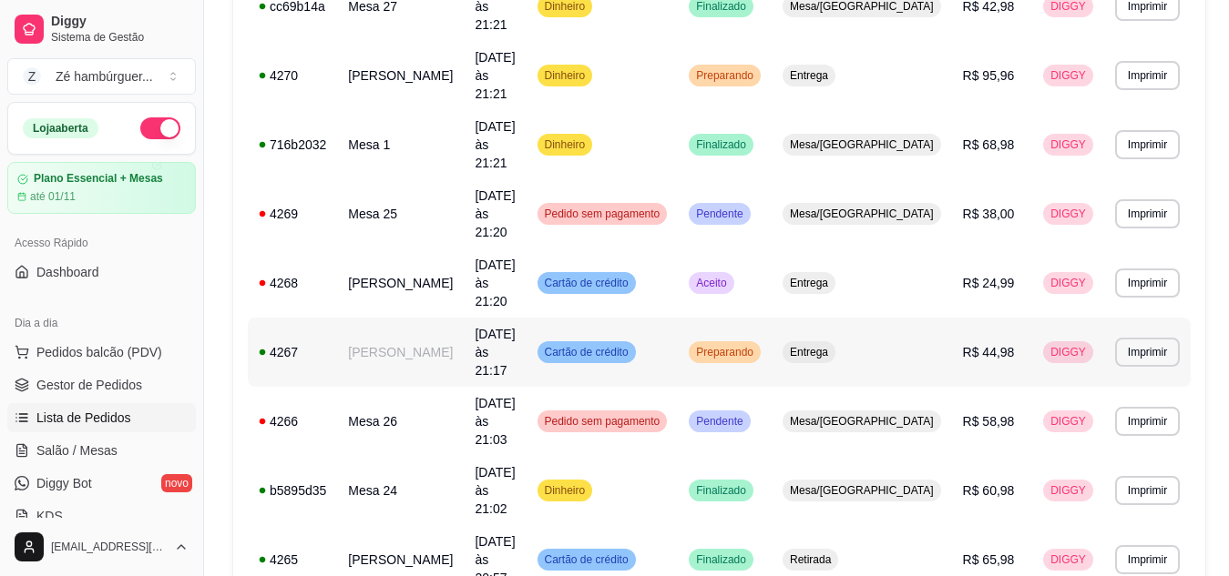
click at [757, 345] on span "Preparando" at bounding box center [724, 352] width 65 height 15
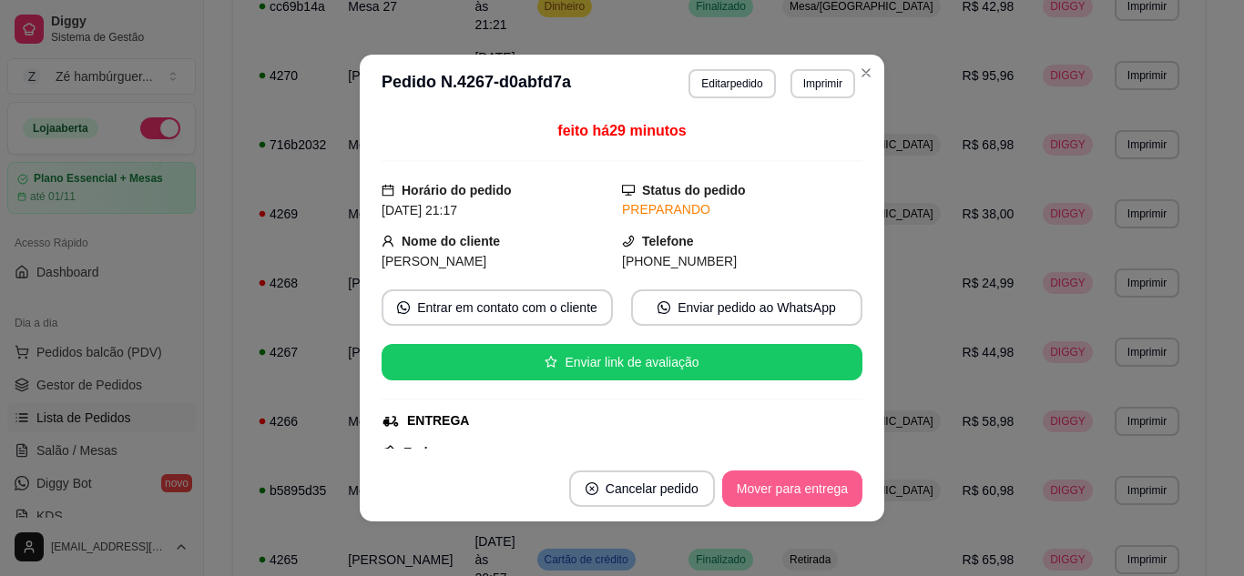
click at [770, 494] on button "Mover para entrega" at bounding box center [792, 489] width 140 height 36
click at [770, 494] on button "Mover para finalizado" at bounding box center [787, 490] width 147 height 36
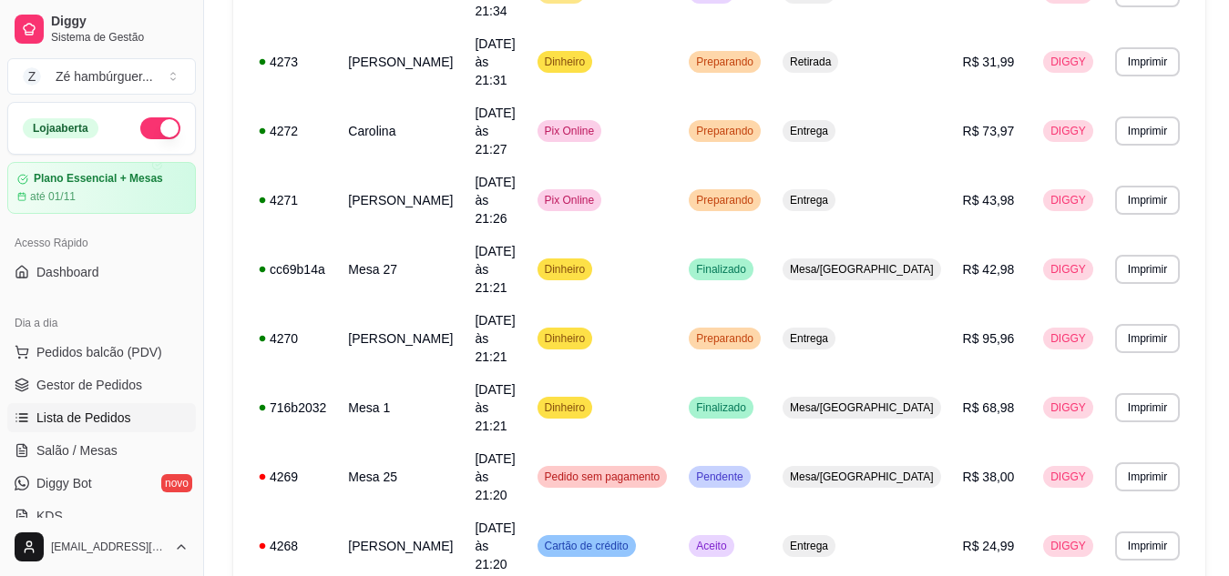
scroll to position [364, 0]
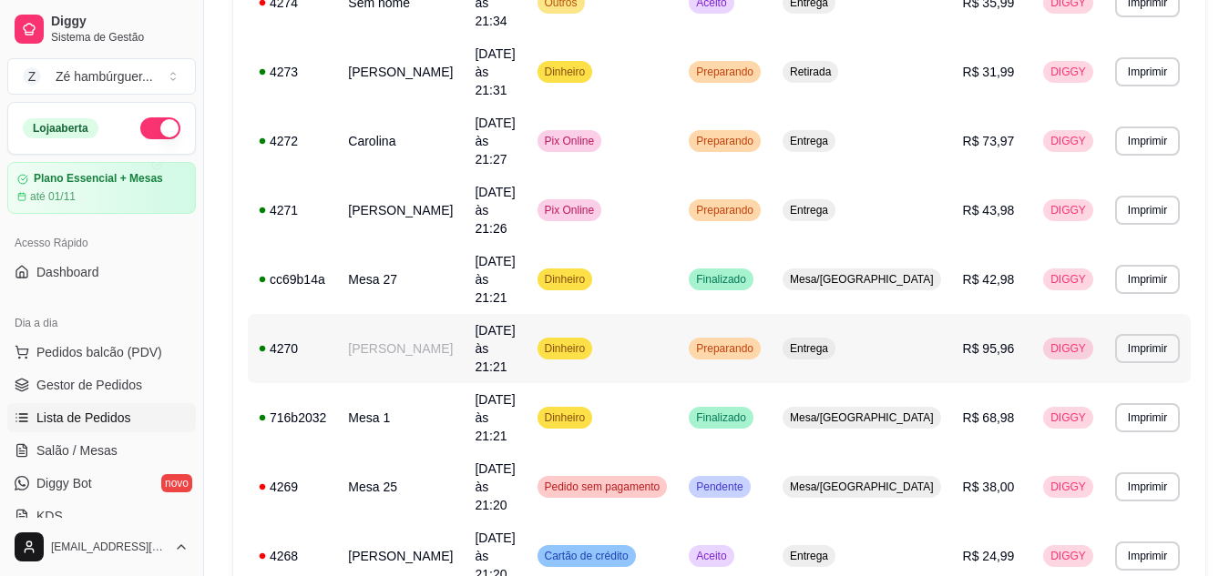
click at [757, 342] on span "Preparando" at bounding box center [724, 349] width 65 height 15
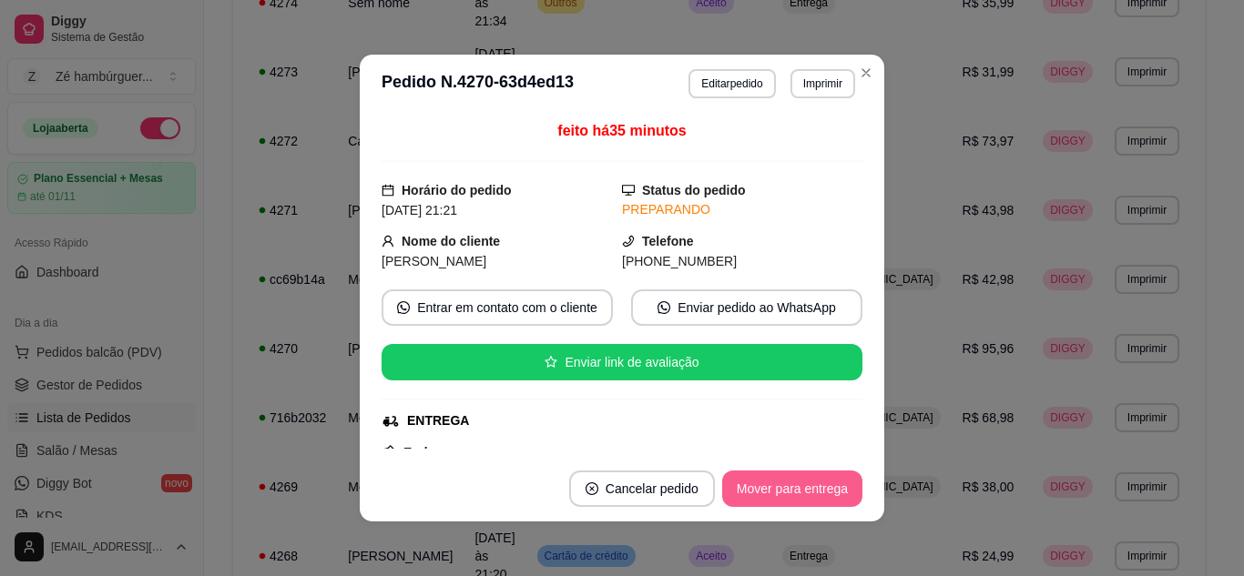
click at [796, 486] on button "Mover para entrega" at bounding box center [792, 489] width 140 height 36
click at [796, 486] on div "Mover para entrega" at bounding box center [780, 489] width 166 height 36
click at [800, 495] on button "Mover para finalizado" at bounding box center [786, 489] width 151 height 36
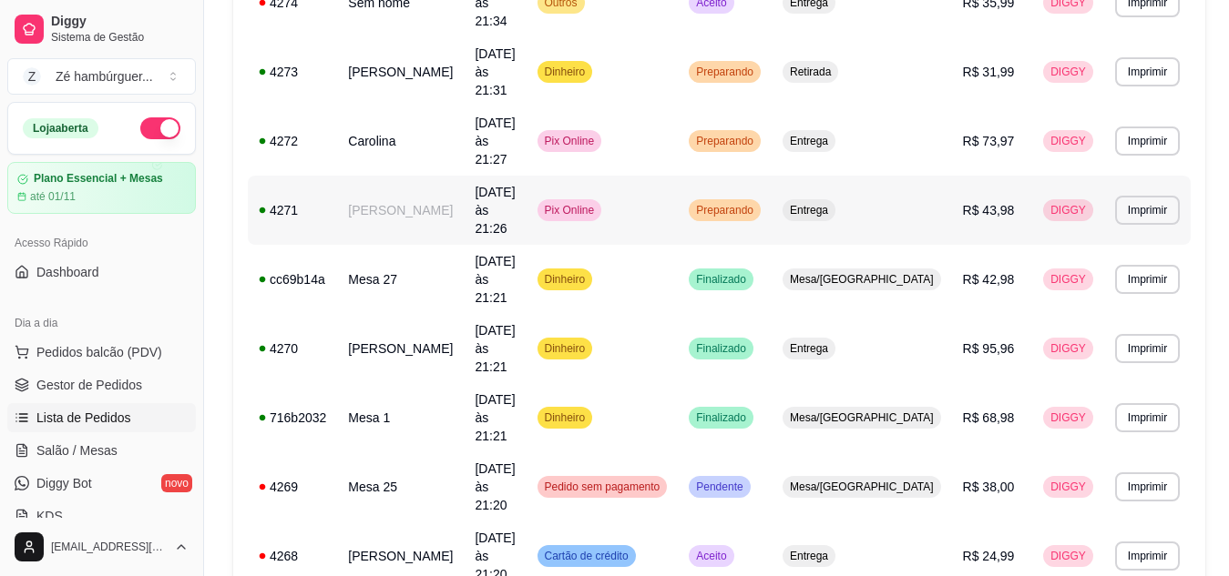
click at [757, 203] on span "Preparando" at bounding box center [724, 210] width 65 height 15
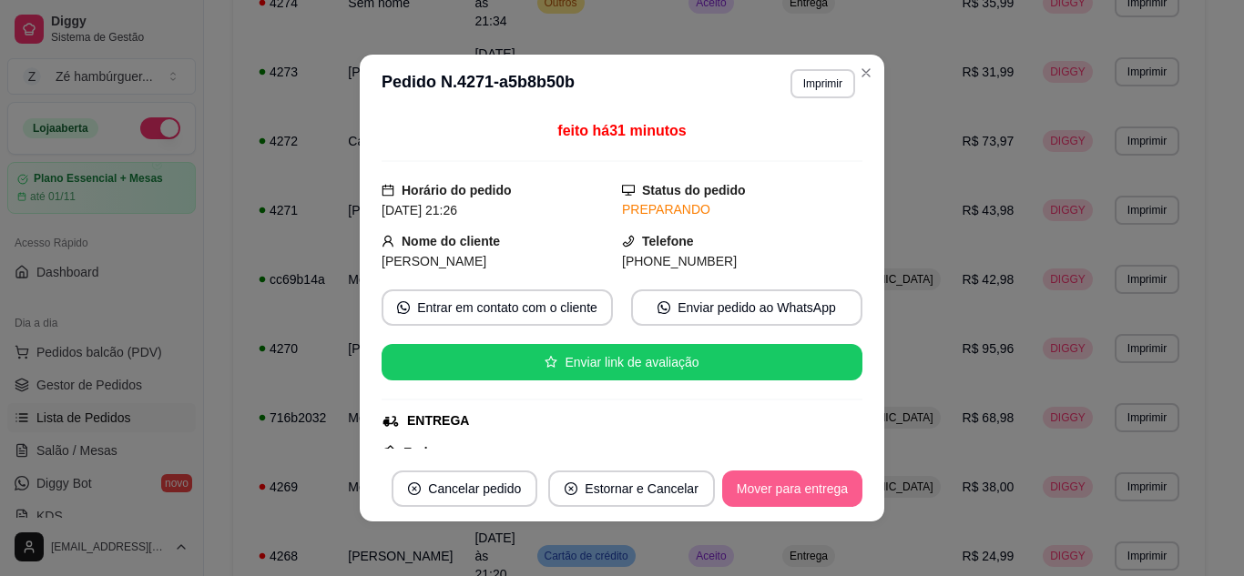
click at [812, 486] on button "Mover para entrega" at bounding box center [792, 489] width 140 height 36
click at [811, 486] on button "Mover para finalizado" at bounding box center [786, 489] width 151 height 36
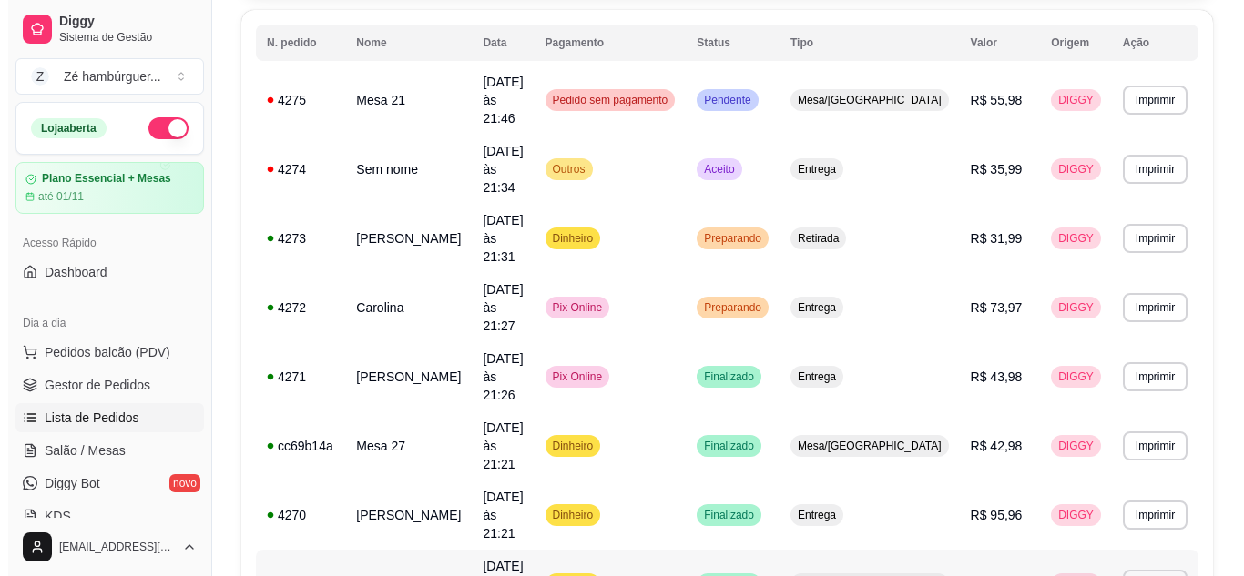
scroll to position [182, 0]
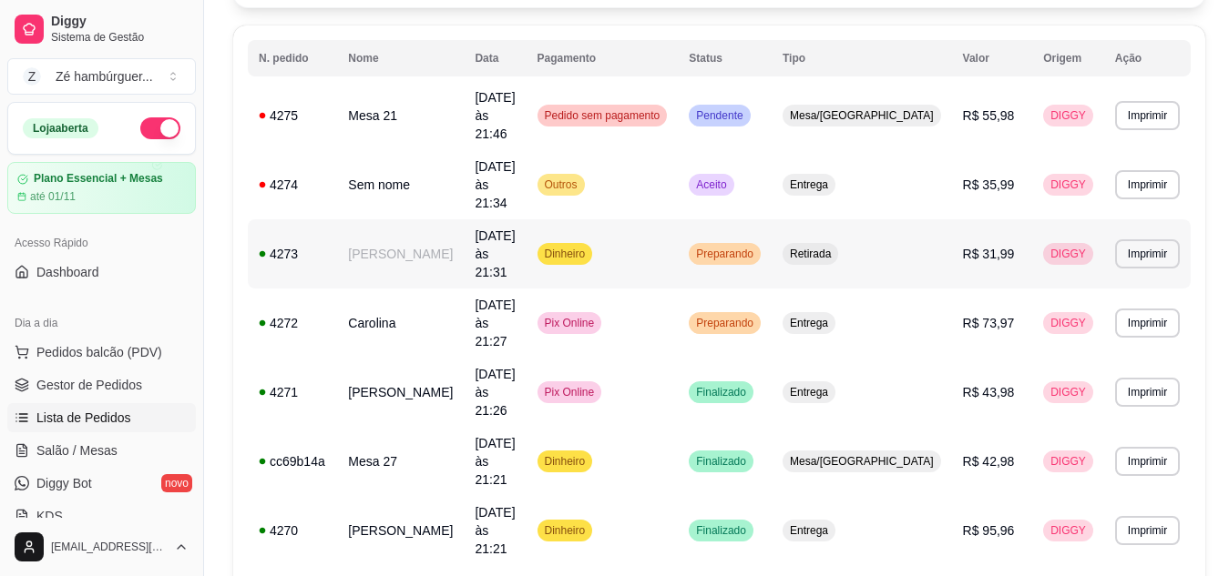
click at [760, 243] on div "Preparando" at bounding box center [724, 254] width 72 height 22
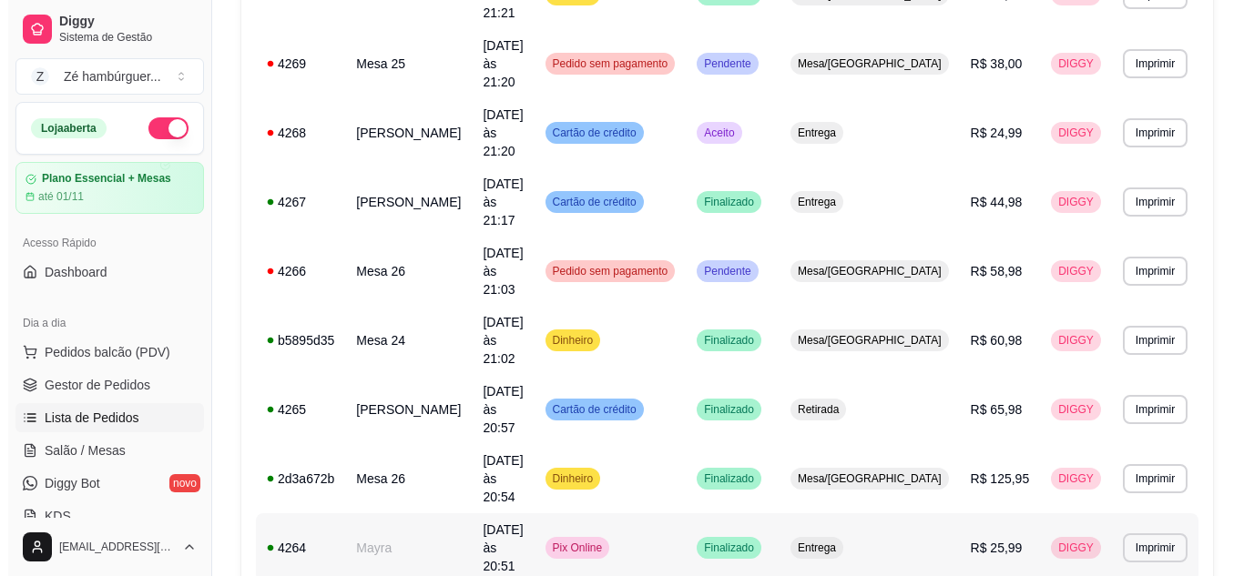
scroll to position [820, 0]
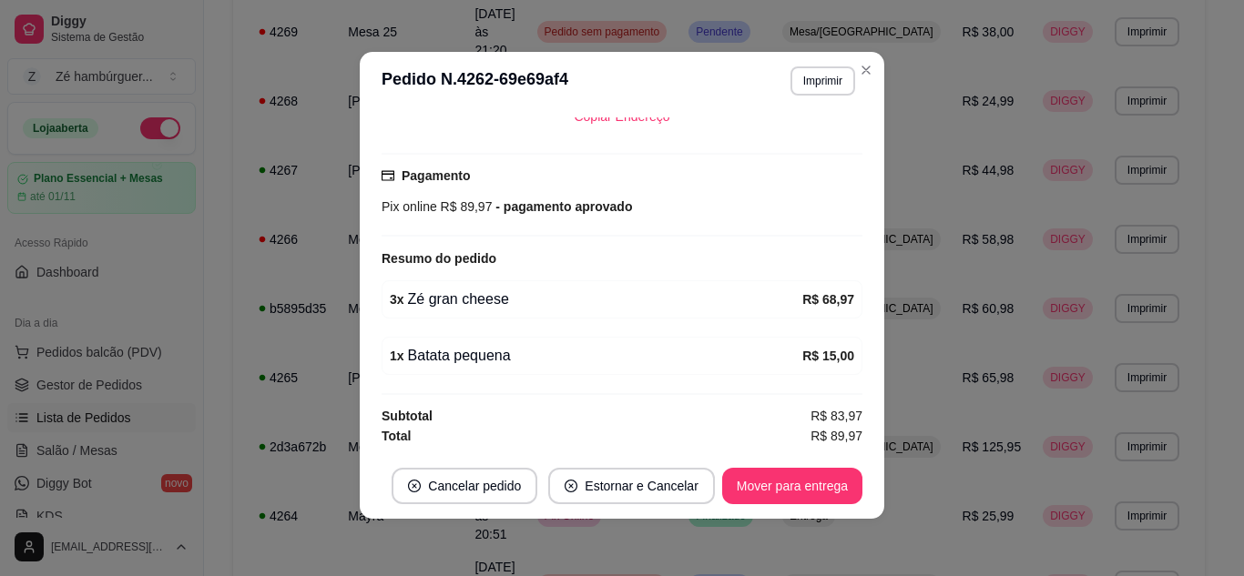
scroll to position [4, 0]
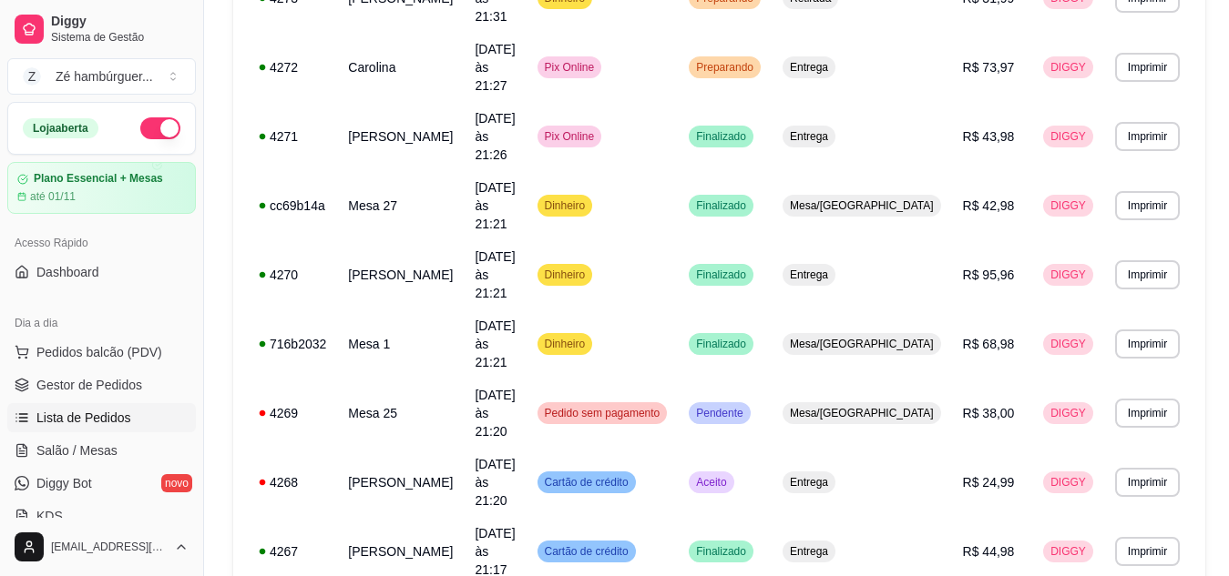
scroll to position [911, 0]
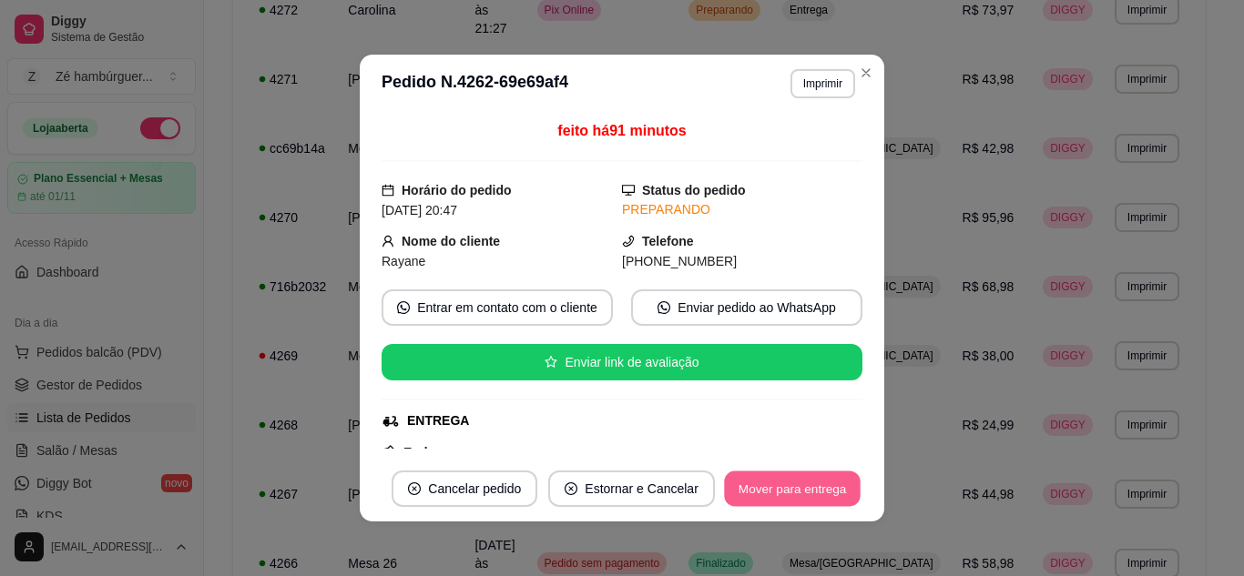
click at [798, 495] on button "Mover para entrega" at bounding box center [792, 490] width 137 height 36
click at [798, 495] on button "Mover para finalizado" at bounding box center [786, 489] width 151 height 36
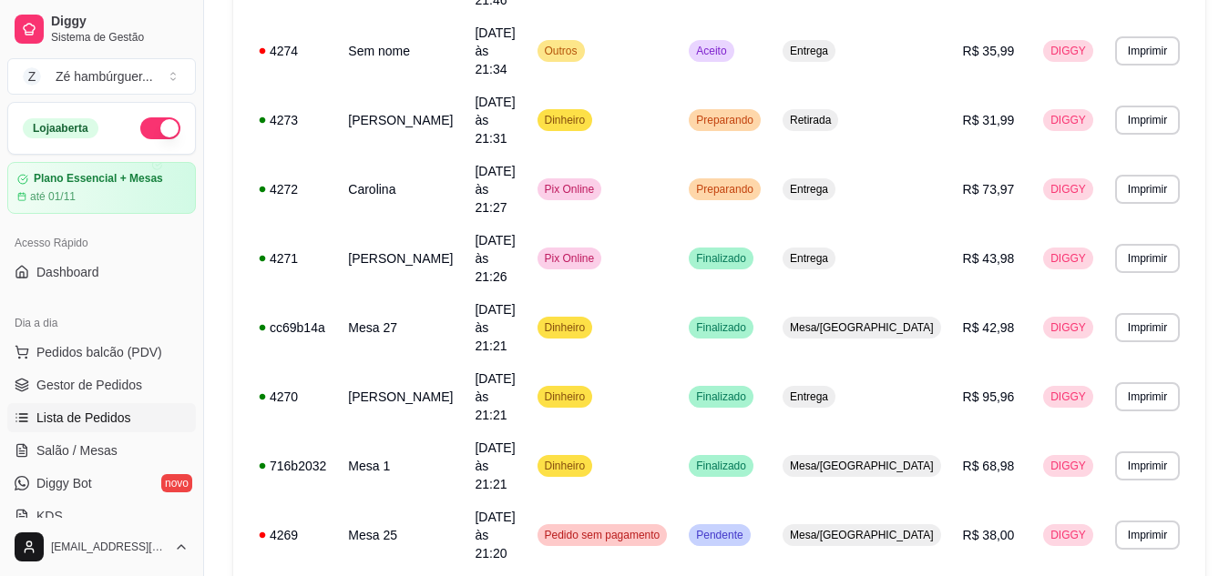
scroll to position [722, 0]
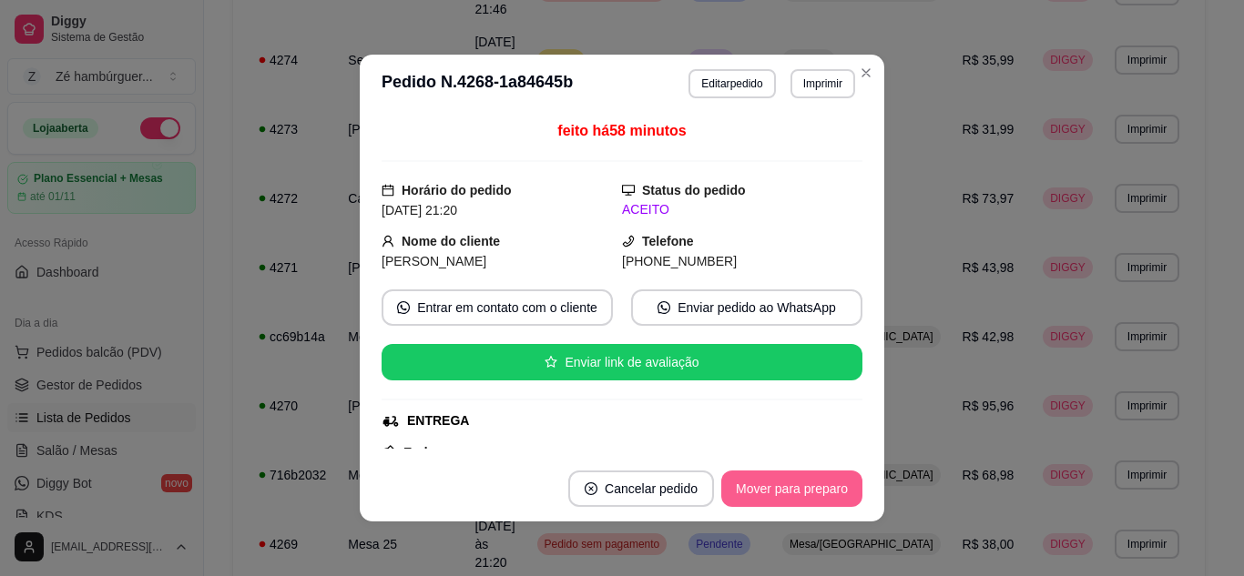
click at [786, 486] on button "Mover para preparo" at bounding box center [791, 489] width 141 height 36
click at [791, 489] on button "Mover para entrega" at bounding box center [792, 489] width 140 height 36
click at [791, 489] on button "Mover para finalizado" at bounding box center [786, 489] width 151 height 36
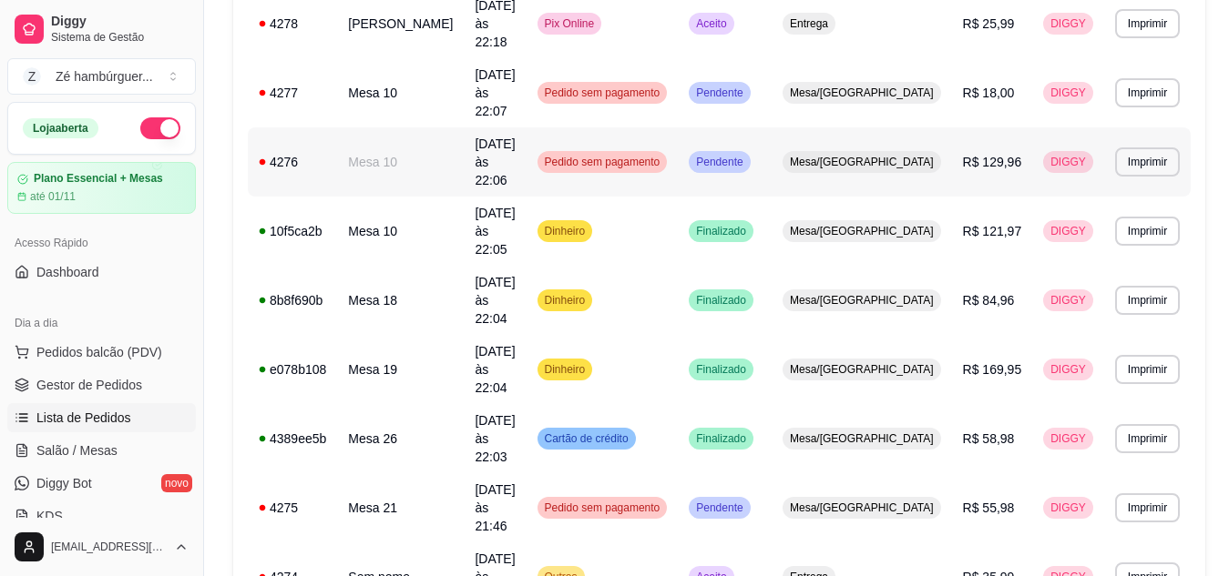
scroll to position [0, 0]
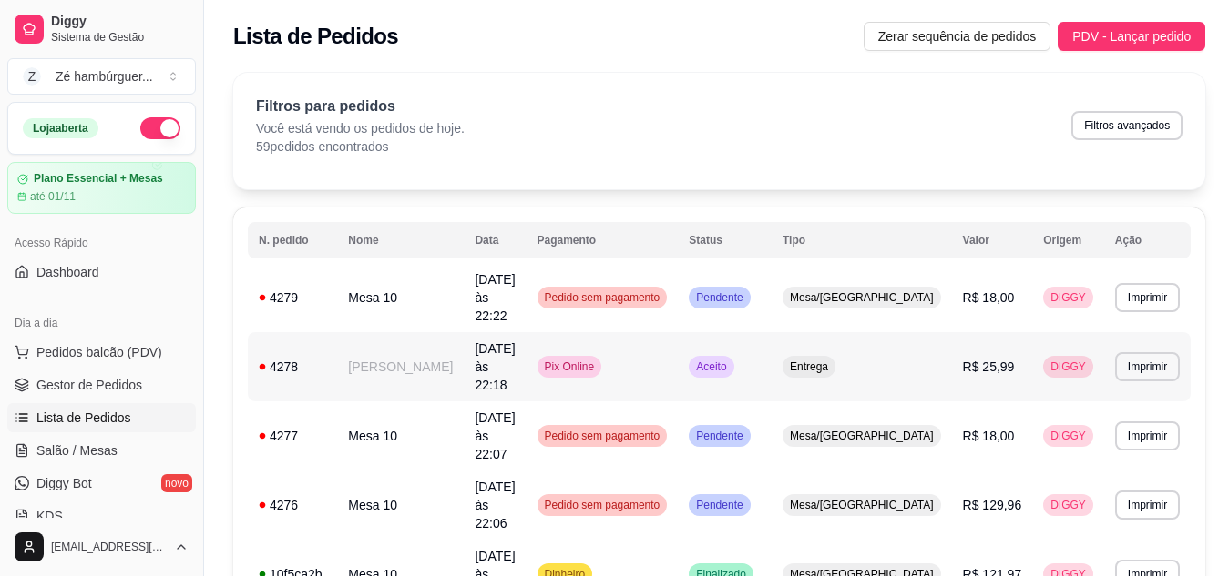
click at [678, 338] on td "Pix Online" at bounding box center [602, 366] width 152 height 69
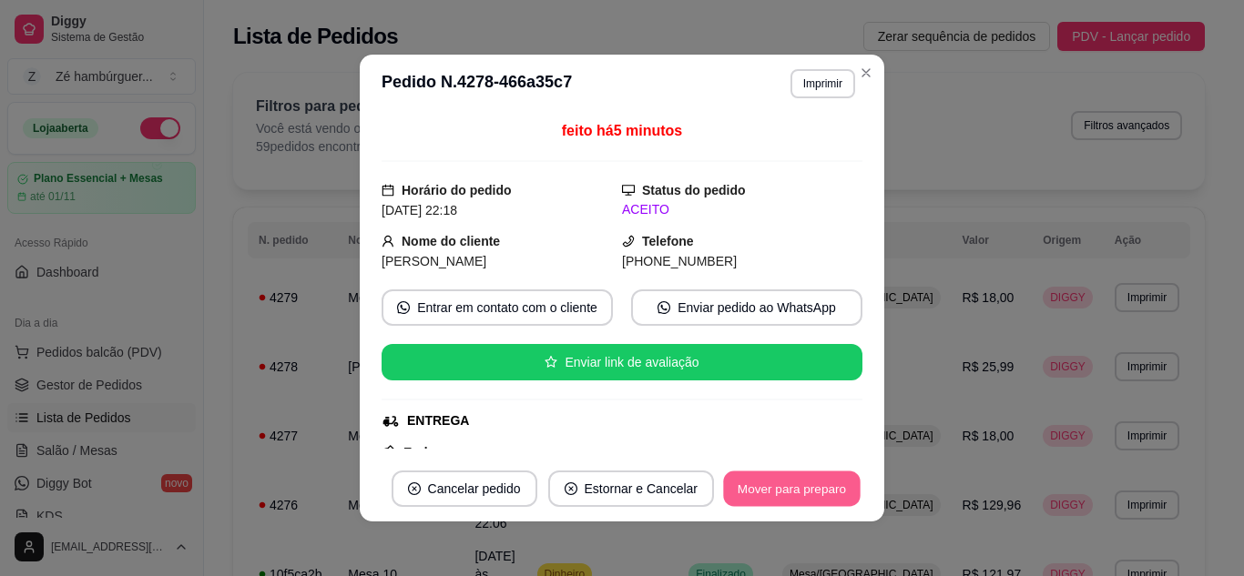
click at [731, 484] on button "Mover para preparo" at bounding box center [791, 490] width 137 height 36
click at [719, 466] on footer "Cancelar pedido Estornar e Cancelar Mover para preparo" at bounding box center [622, 489] width 525 height 66
click at [721, 482] on button "Mover para preparo" at bounding box center [791, 489] width 141 height 36
